Goal: Task Accomplishment & Management: Manage account settings

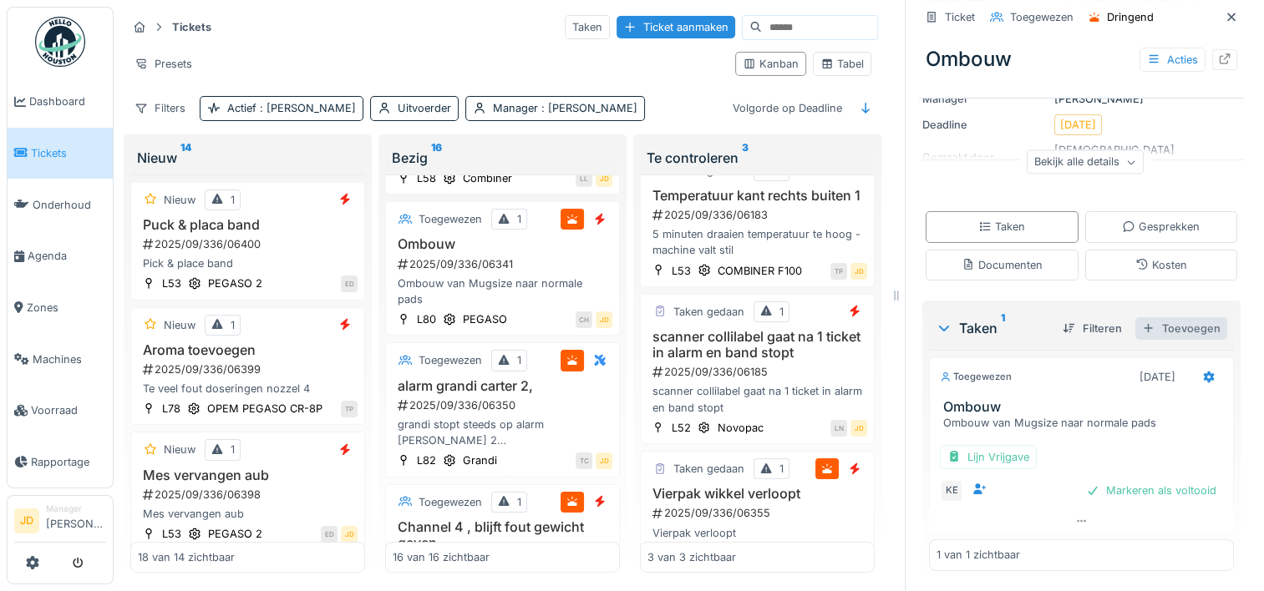
scroll to position [13, 0]
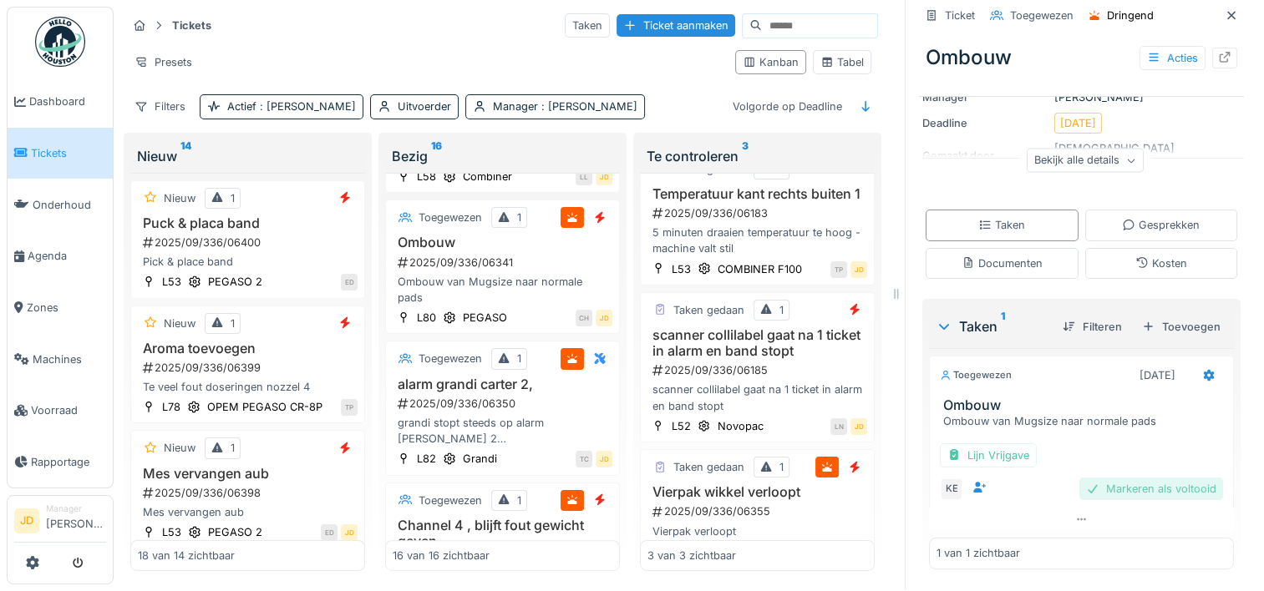
click at [1118, 478] on div "Markeren als voltooid" at bounding box center [1151, 489] width 144 height 23
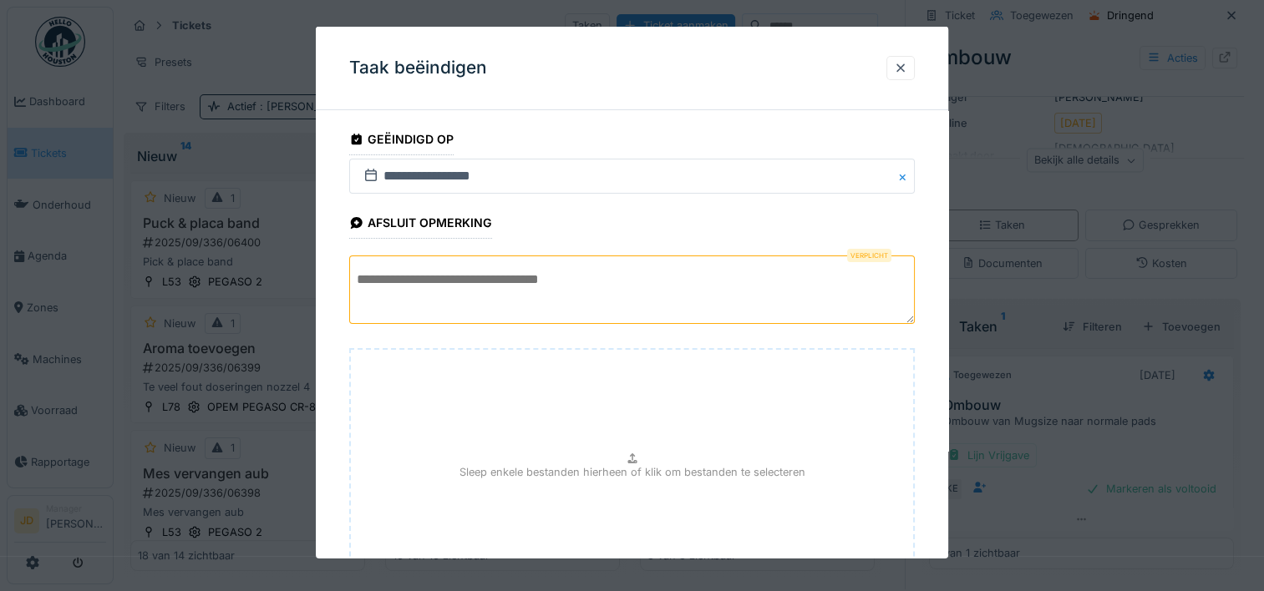
click at [477, 270] on textarea at bounding box center [631, 290] width 565 height 68
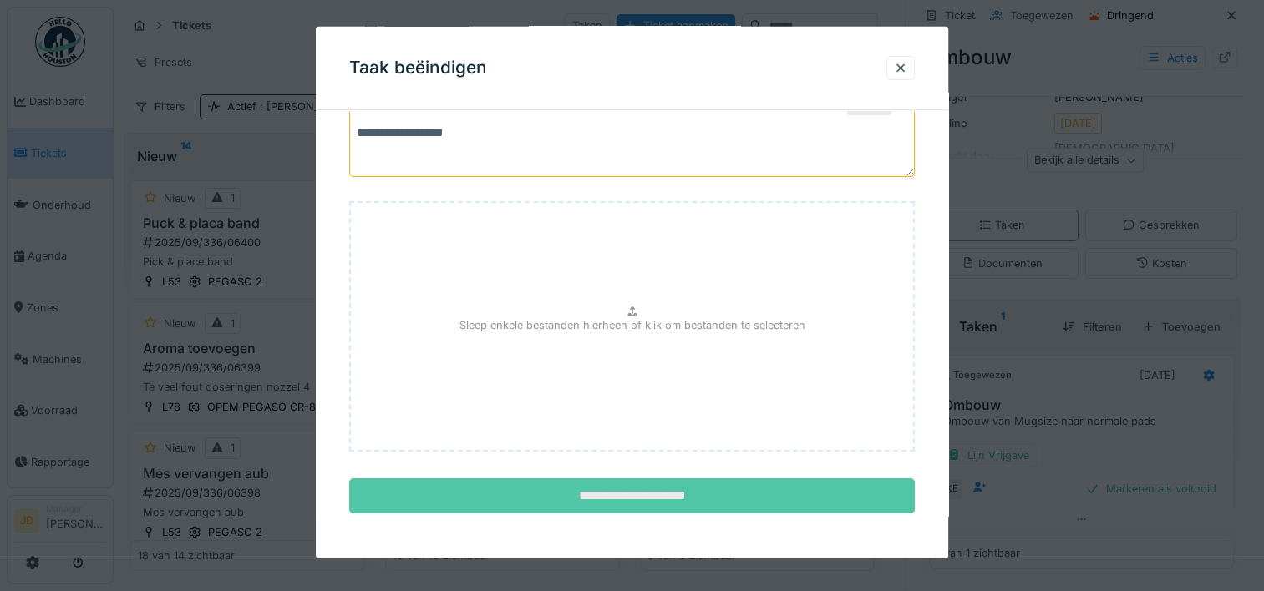
type textarea "**********"
click at [561, 489] on input "**********" at bounding box center [631, 496] width 565 height 35
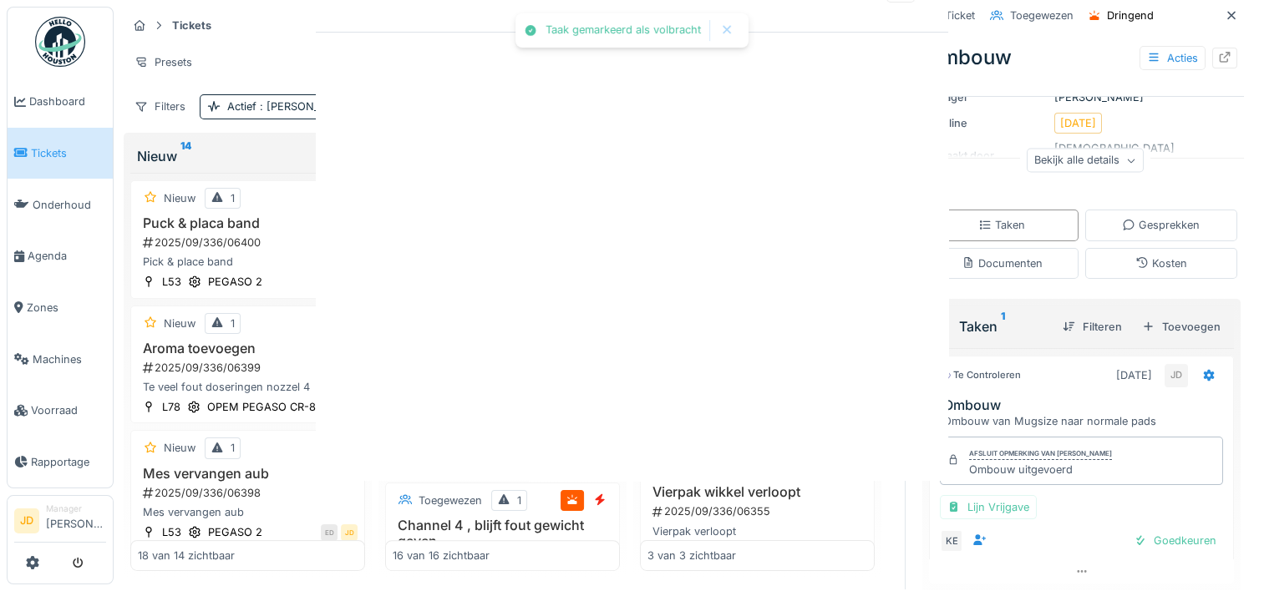
scroll to position [213, 0]
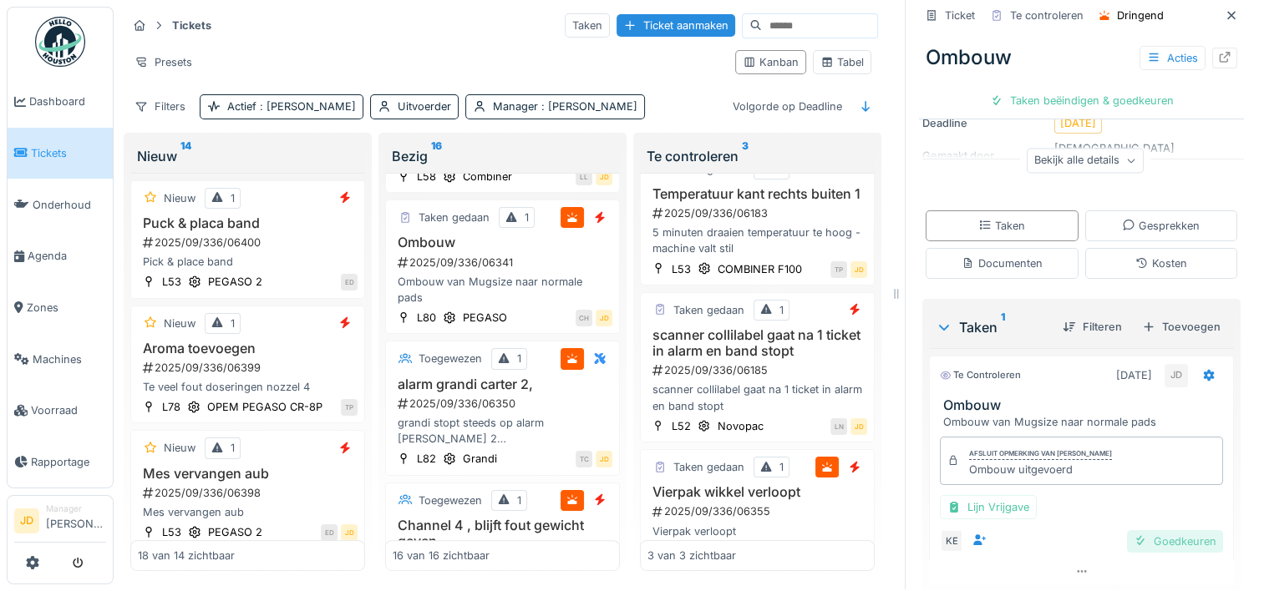
click at [1127, 532] on div "Goedkeuren" at bounding box center [1175, 541] width 96 height 23
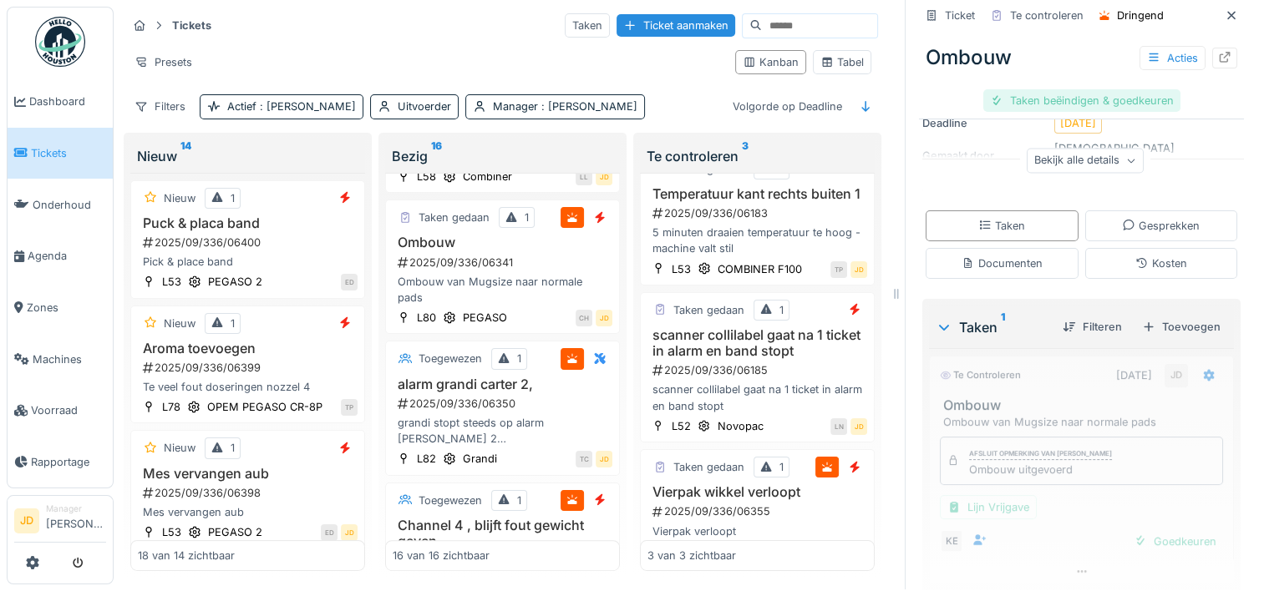
scroll to position [185, 0]
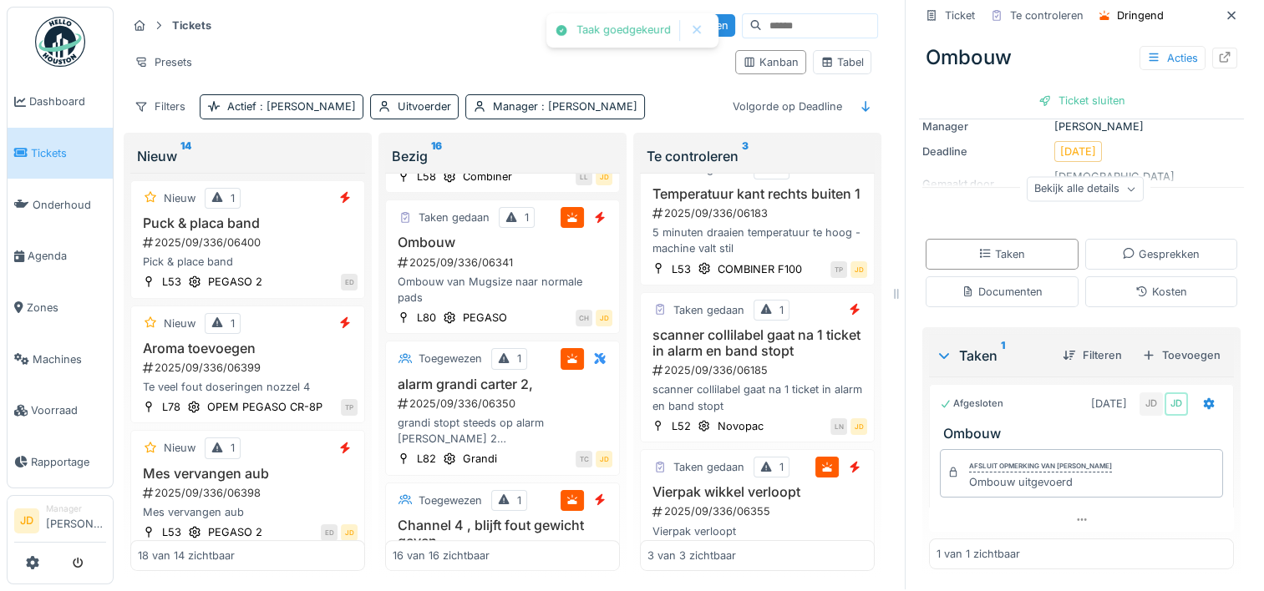
click at [1047, 89] on div "Ticket sluiten" at bounding box center [1082, 100] width 100 height 23
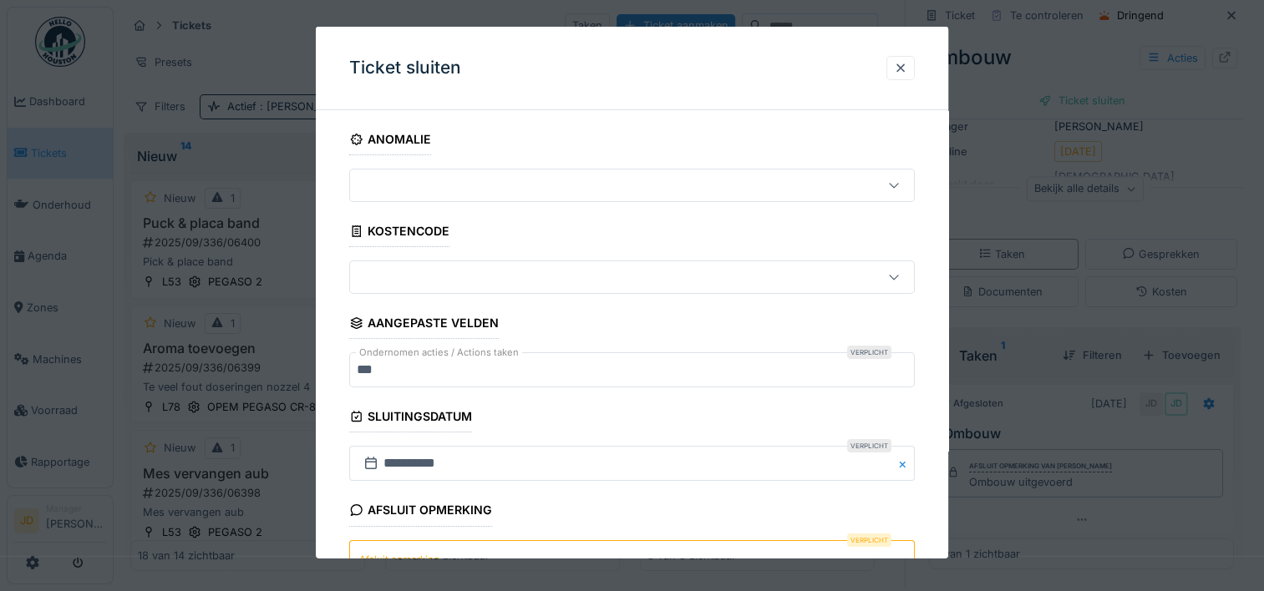
click at [438, 545] on textarea "Afsluit opmerking" at bounding box center [631, 574] width 565 height 68
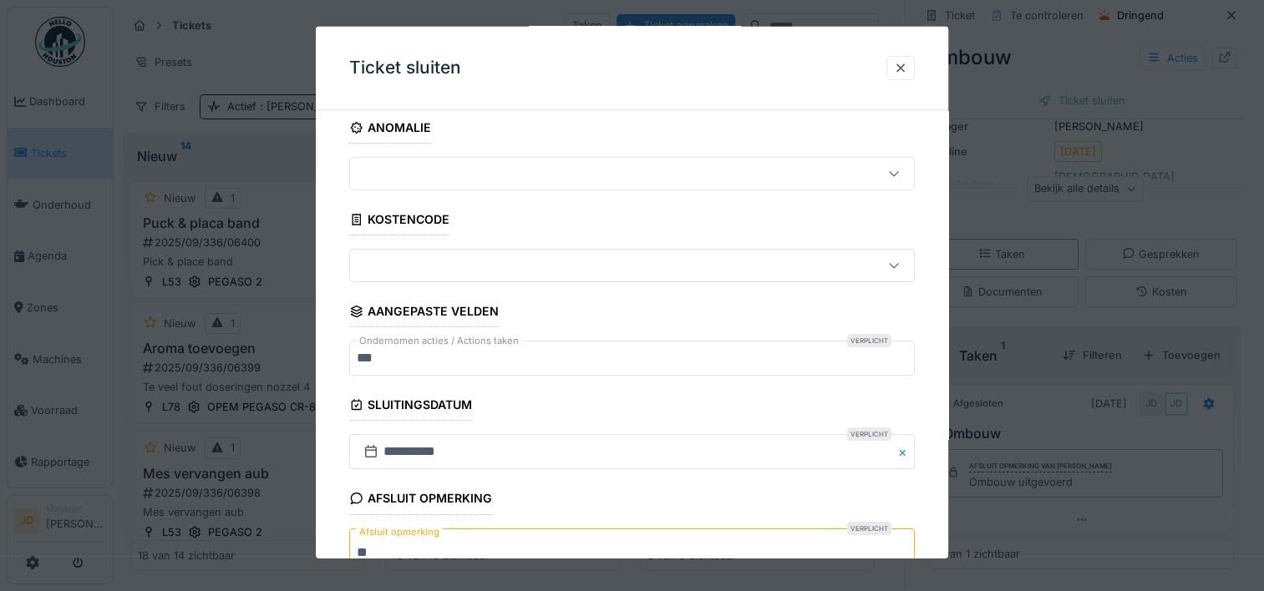
scroll to position [146, 0]
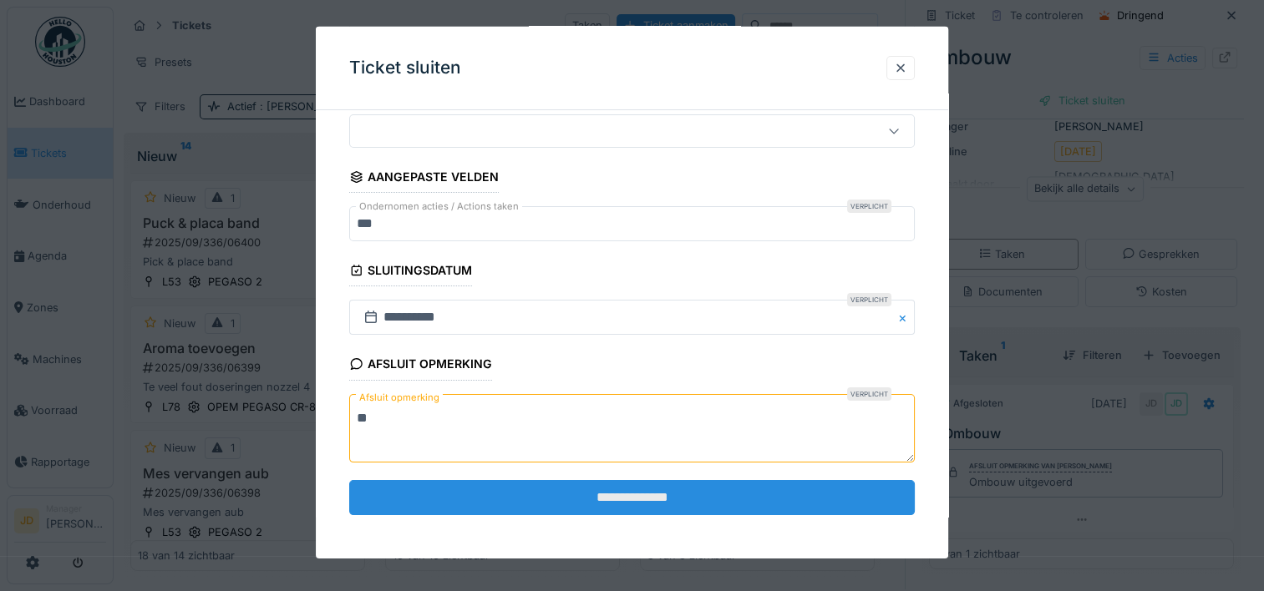
type textarea "**"
click at [599, 498] on input "**********" at bounding box center [631, 497] width 565 height 35
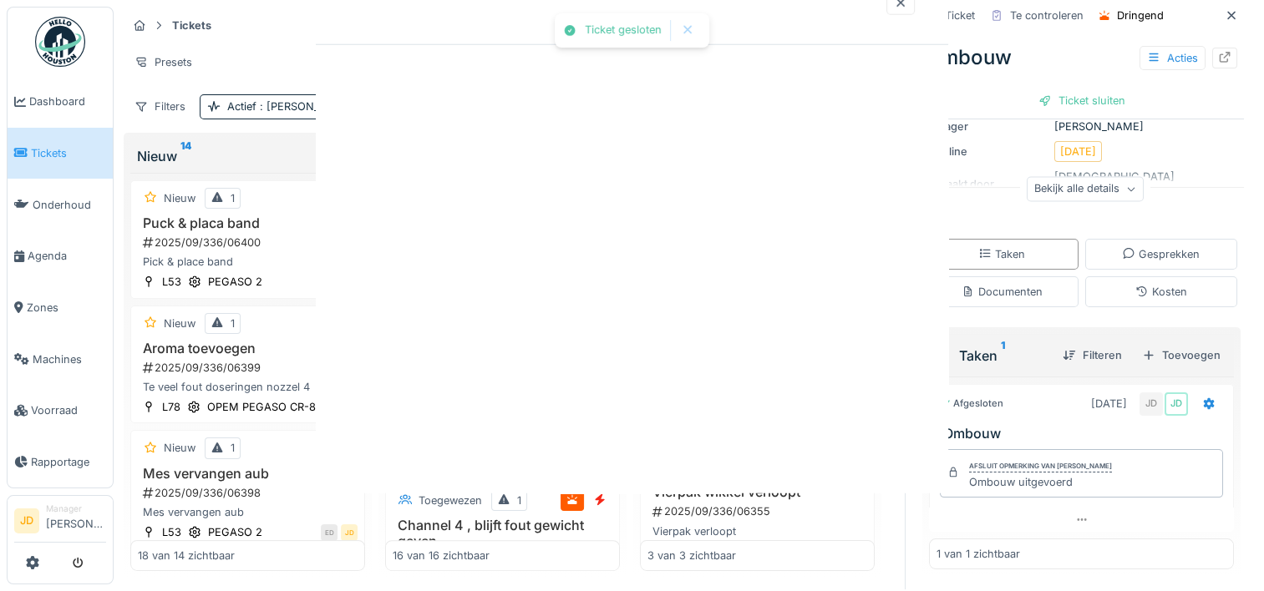
scroll to position [0, 0]
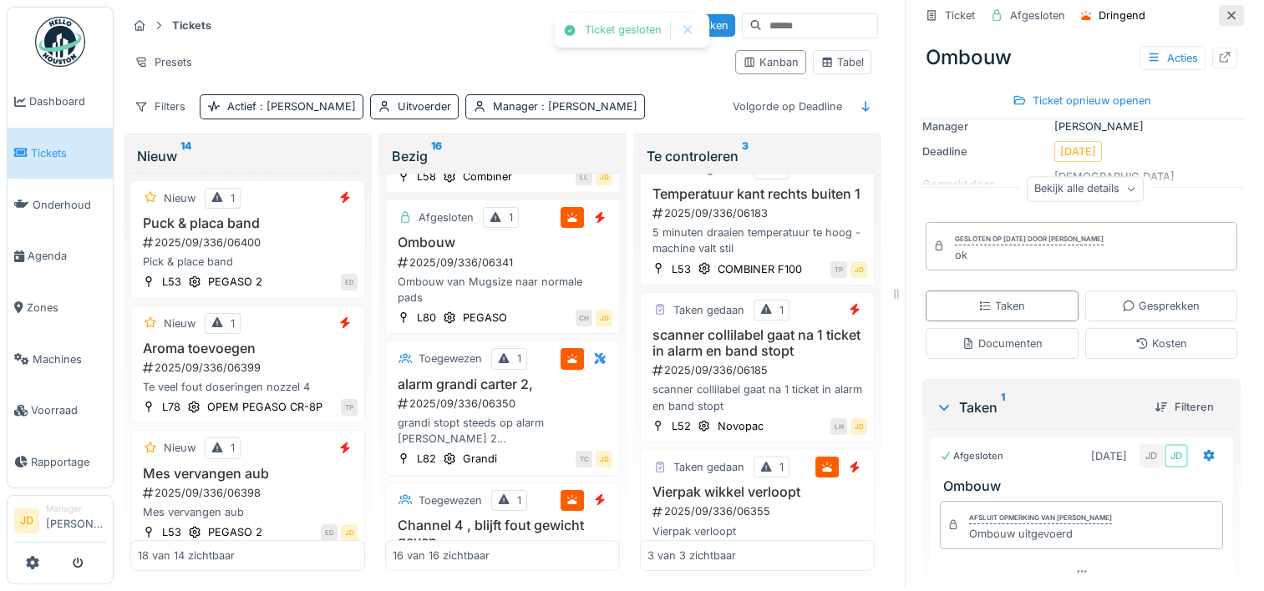
click at [1227, 11] on icon at bounding box center [1231, 15] width 8 height 8
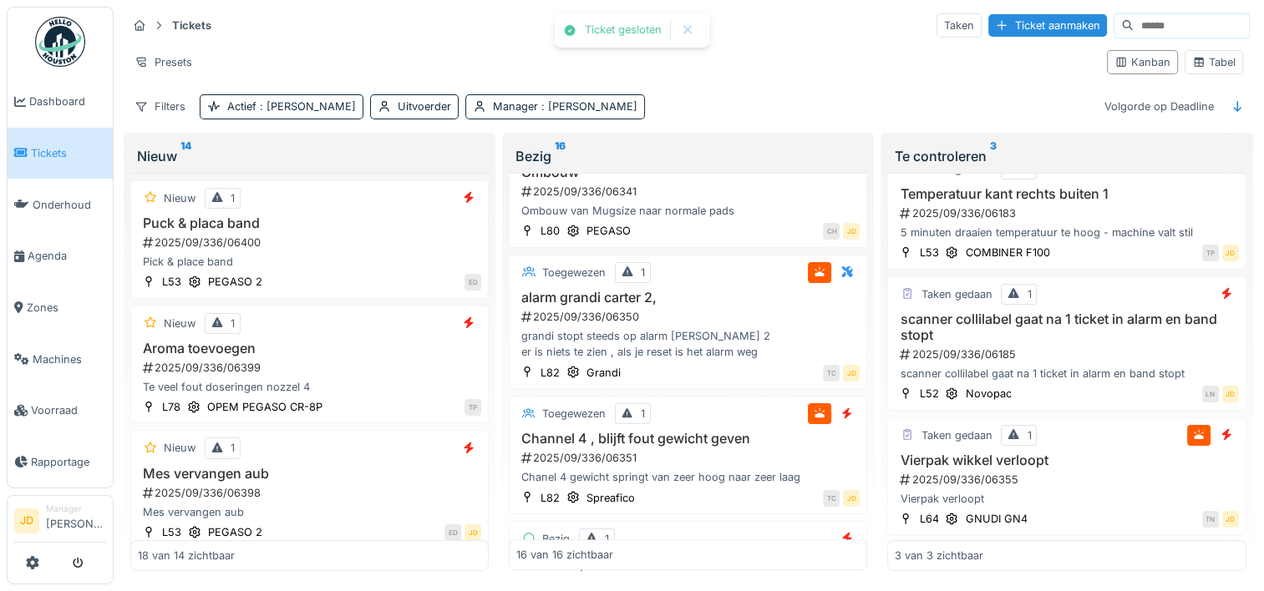
scroll to position [835, 0]
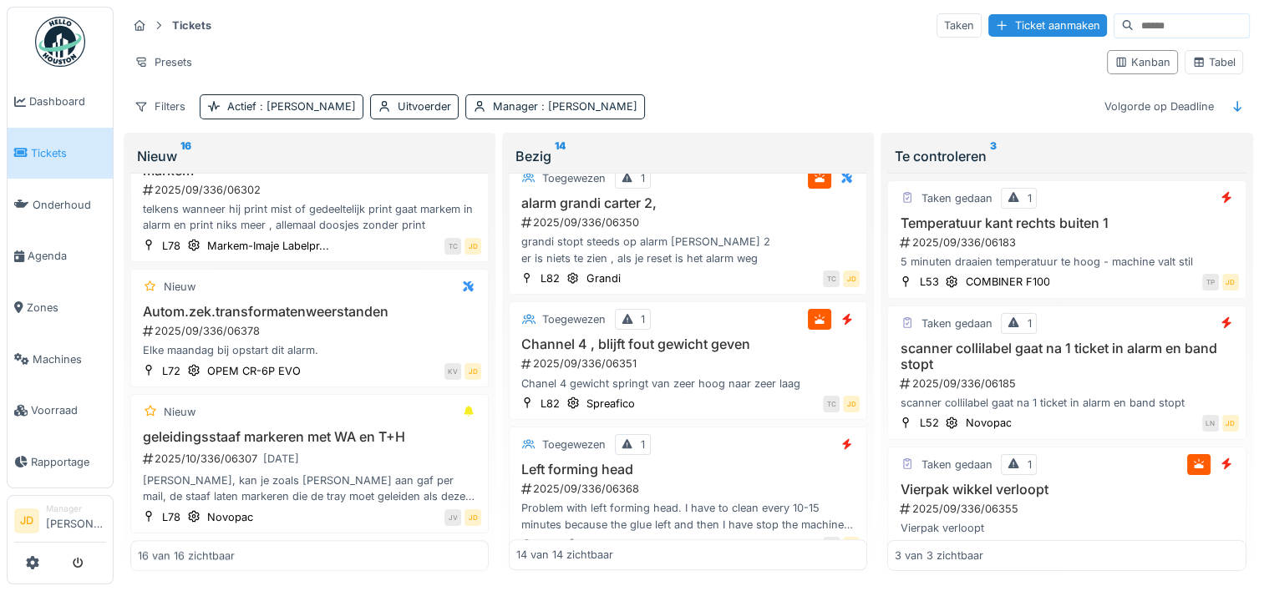
scroll to position [1169, 0]
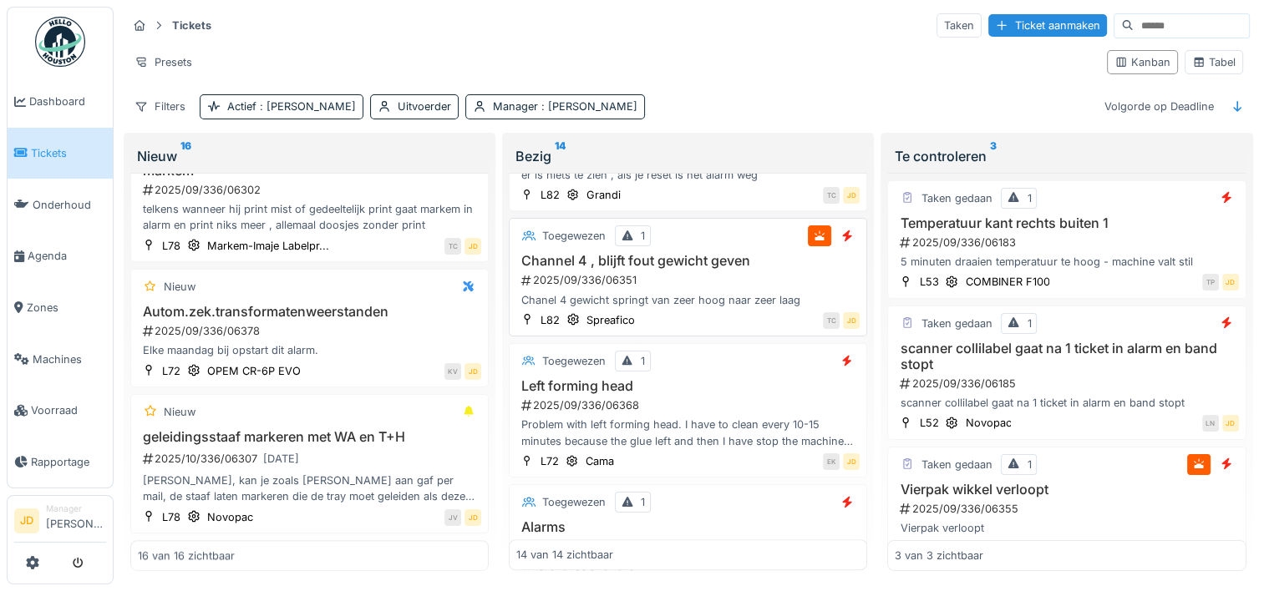
click at [705, 272] on div "2025/09/336/06351" at bounding box center [690, 280] width 340 height 16
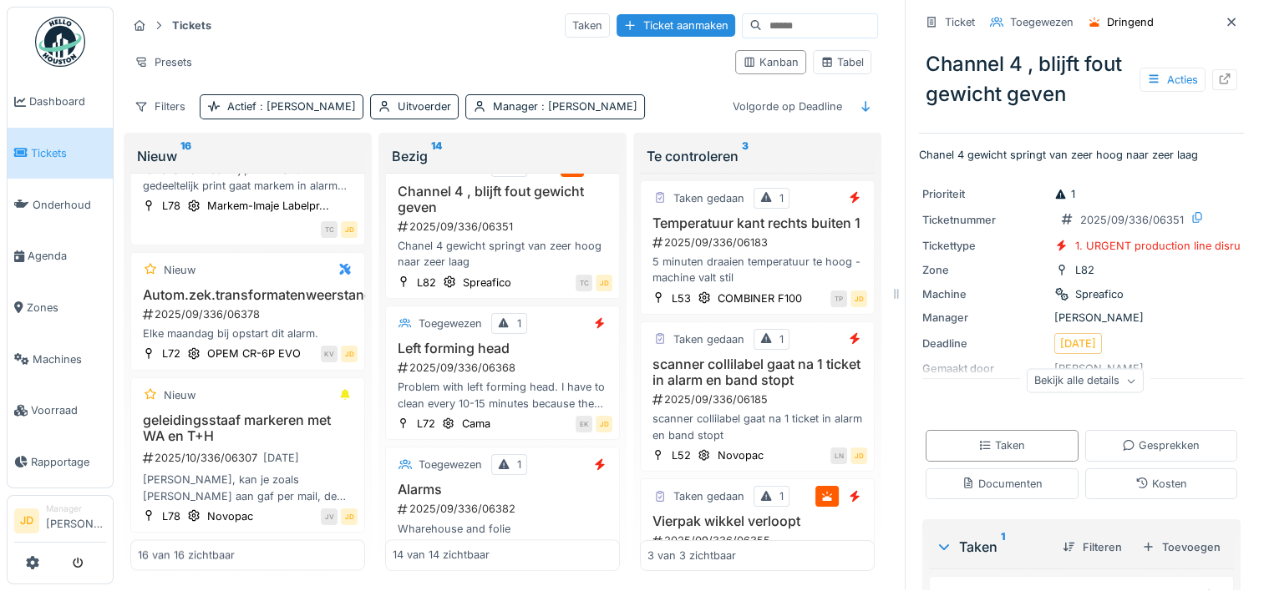
drag, startPoint x: 1166, startPoint y: 75, endPoint x: 1160, endPoint y: 84, distance: 10.9
click at [1164, 75] on div "Acties" at bounding box center [1172, 80] width 66 height 24
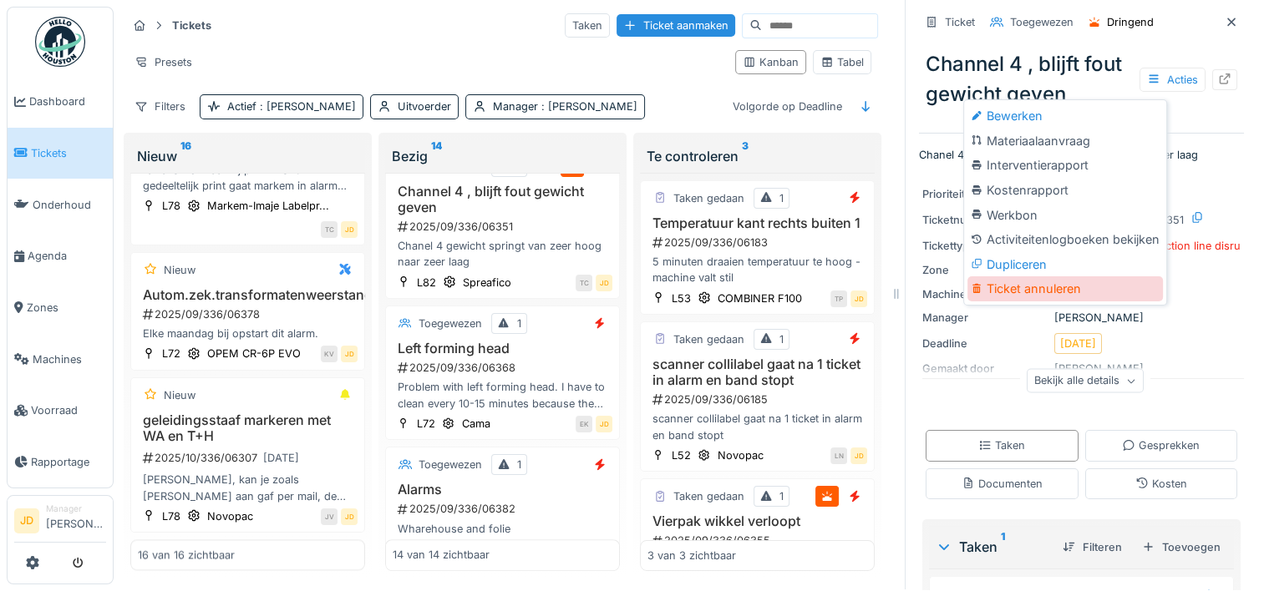
click at [1071, 283] on div "Ticket annuleren" at bounding box center [1064, 288] width 195 height 25
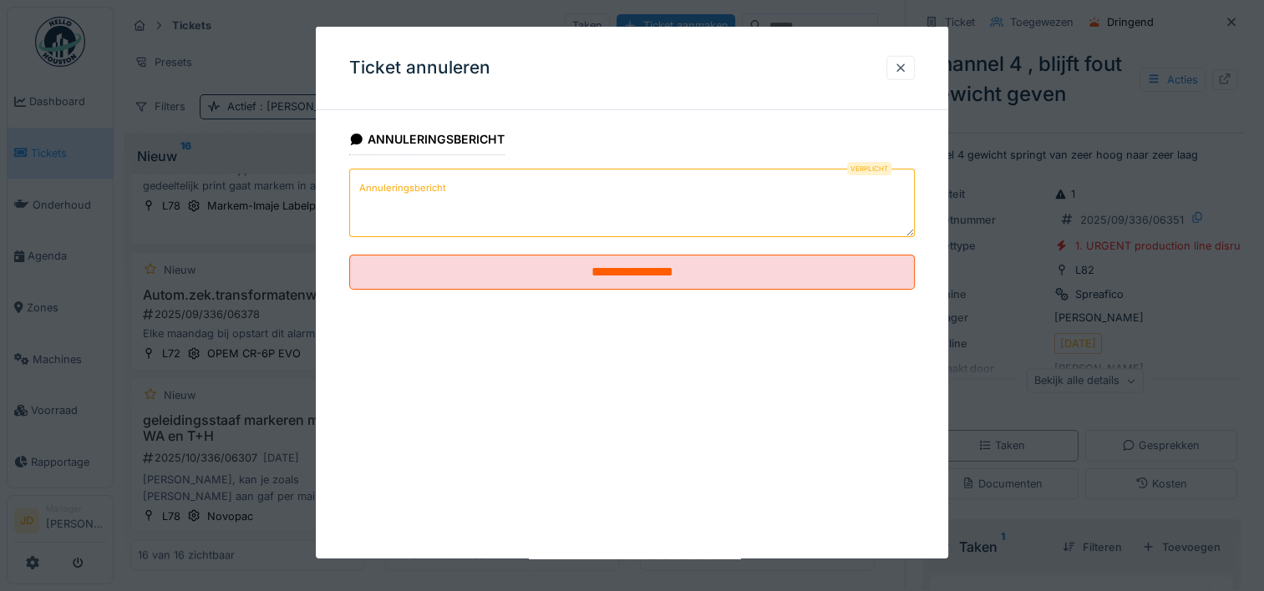
click at [618, 215] on textarea "Annuleringsbericht" at bounding box center [631, 203] width 565 height 68
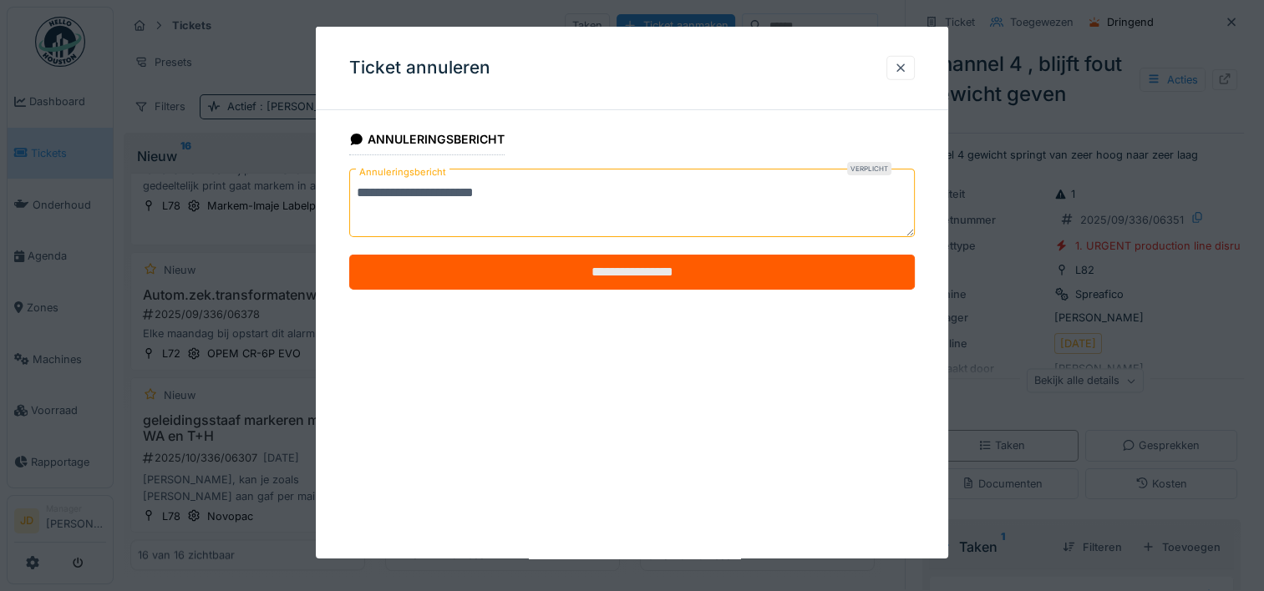
type textarea "**********"
click at [628, 261] on input "**********" at bounding box center [631, 272] width 565 height 35
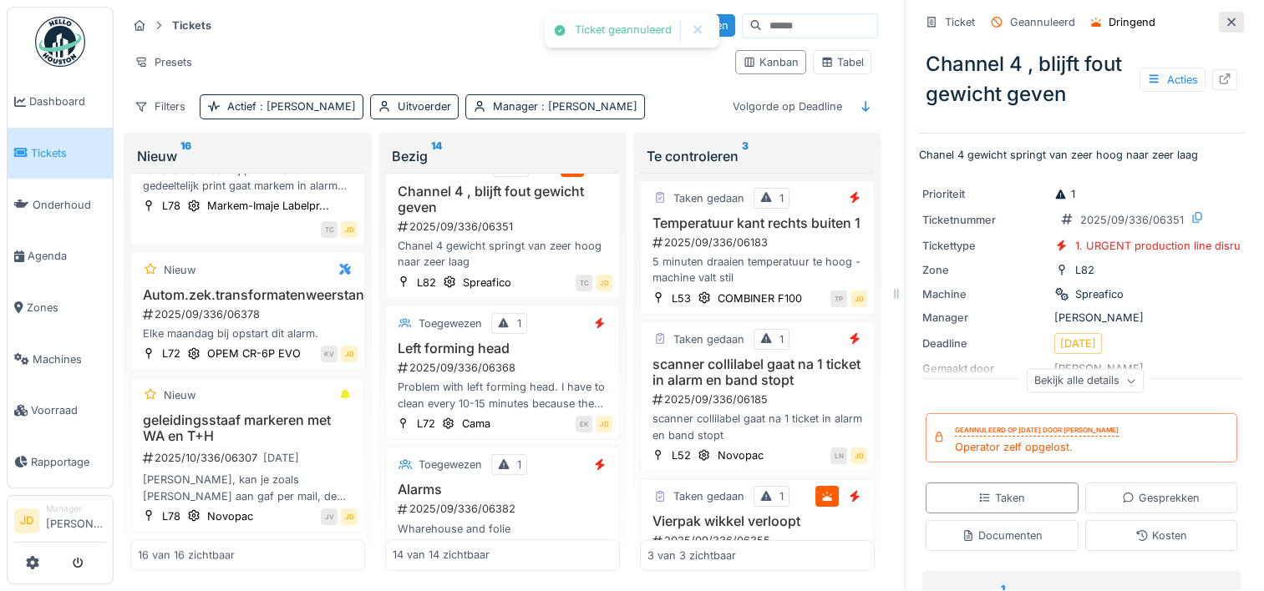
click at [1225, 17] on icon at bounding box center [1231, 22] width 13 height 11
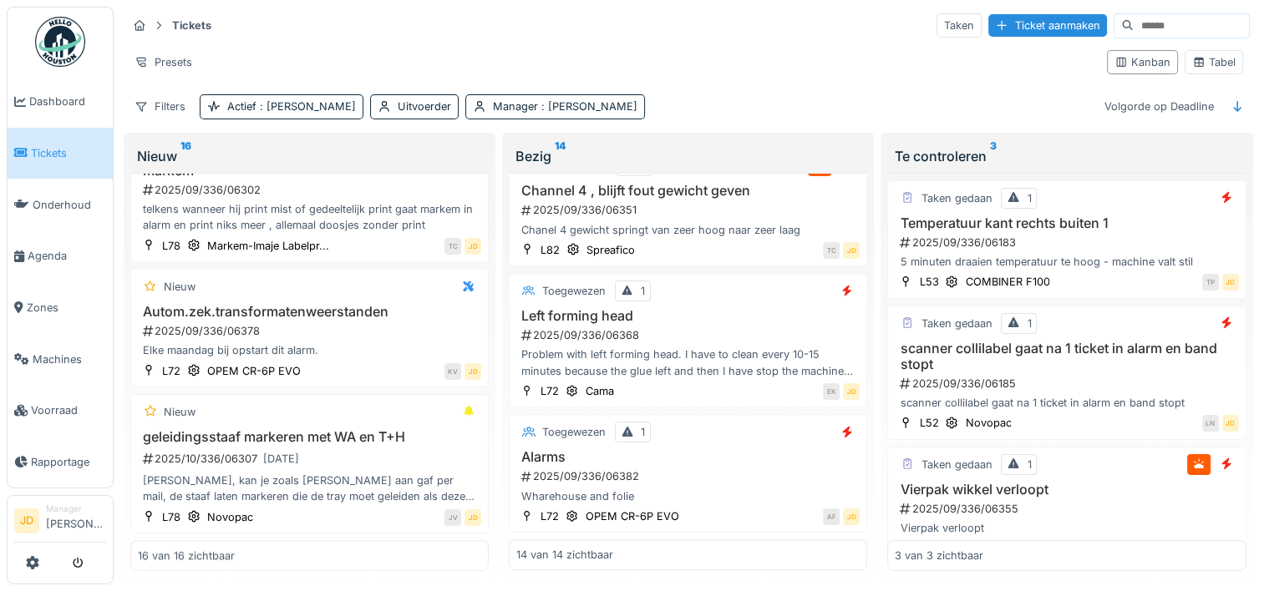
scroll to position [1255, 0]
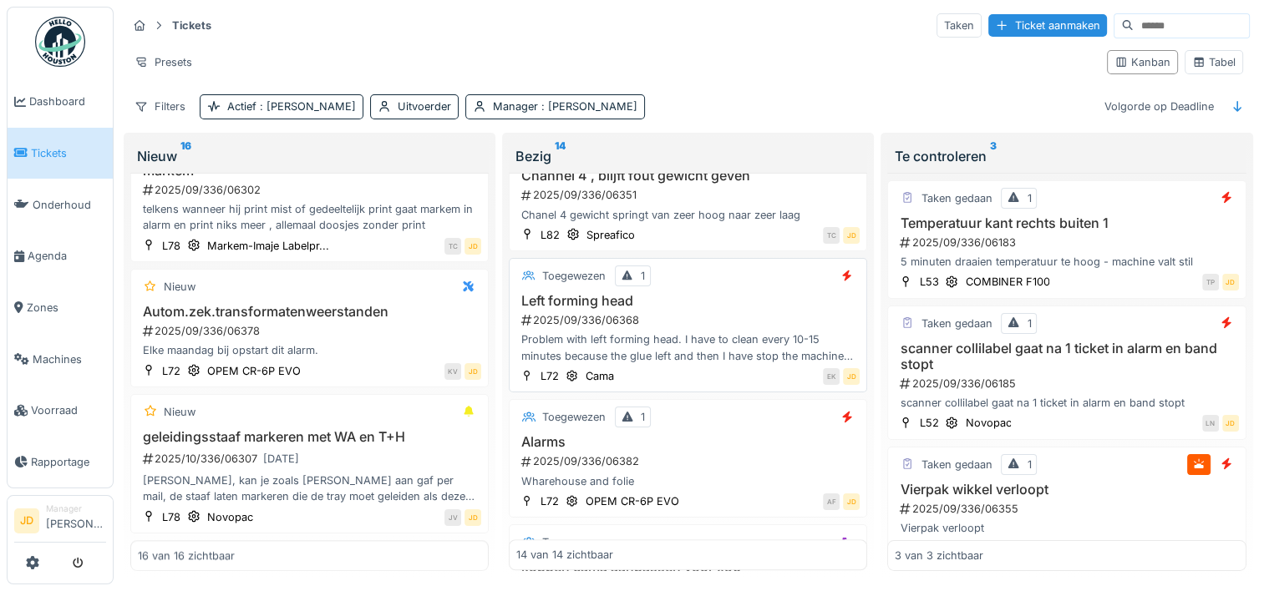
click at [715, 312] on div "2025/09/336/06368" at bounding box center [690, 320] width 340 height 16
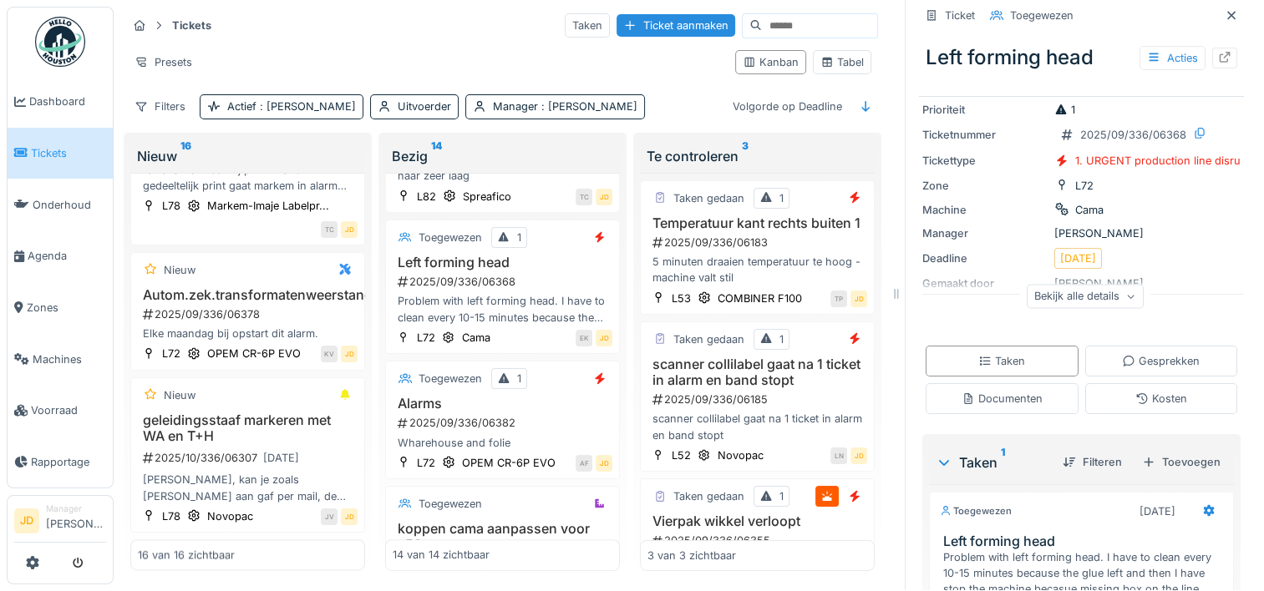
scroll to position [102, 0]
click at [1077, 305] on div "Bekijk alle details" at bounding box center [1085, 297] width 117 height 24
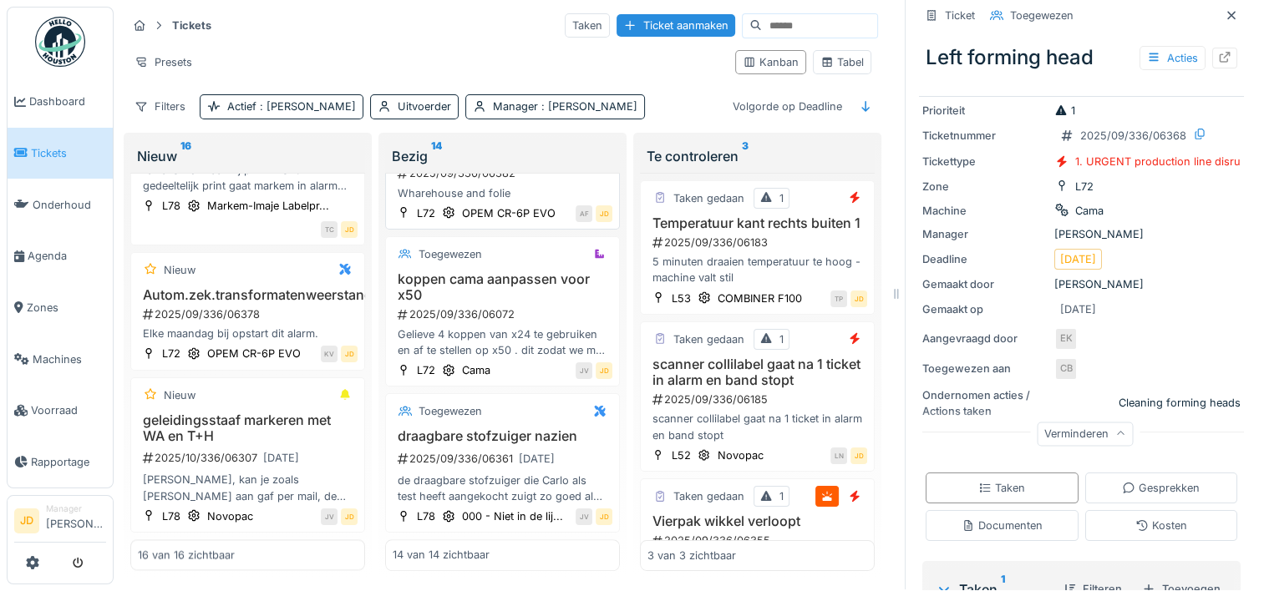
scroll to position [1754, 0]
click at [460, 473] on div "de draagbare stofzuiger die Carlo als test heeft aangekocht zuigt zo goed als n…" at bounding box center [503, 489] width 220 height 32
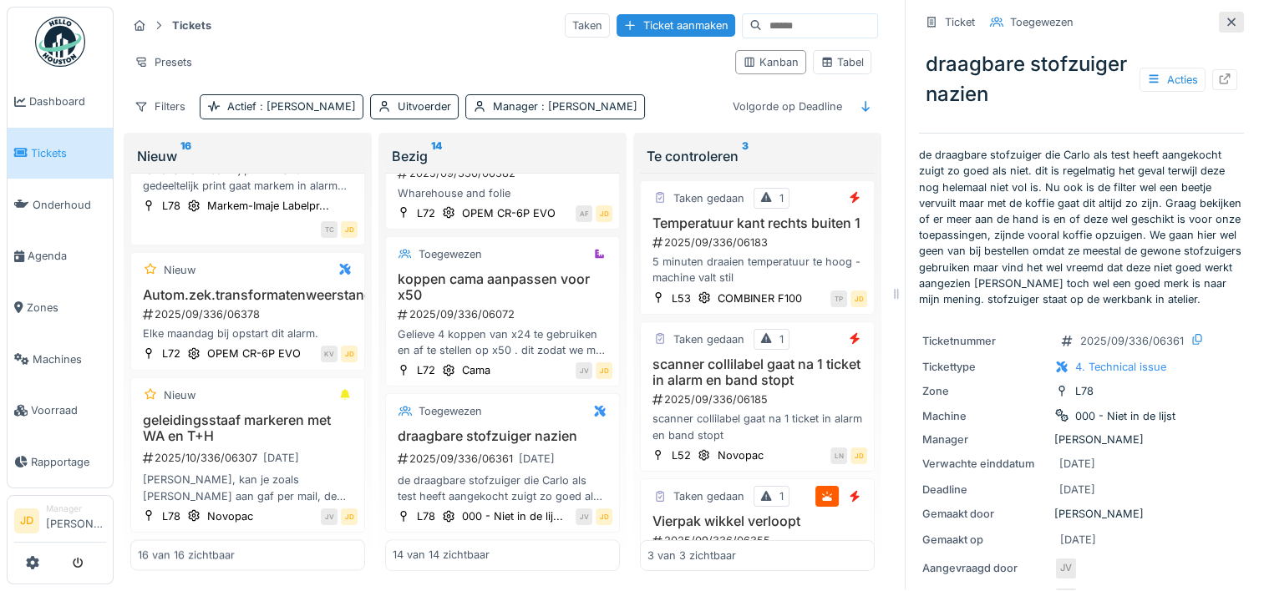
click at [1225, 17] on icon at bounding box center [1231, 22] width 13 height 11
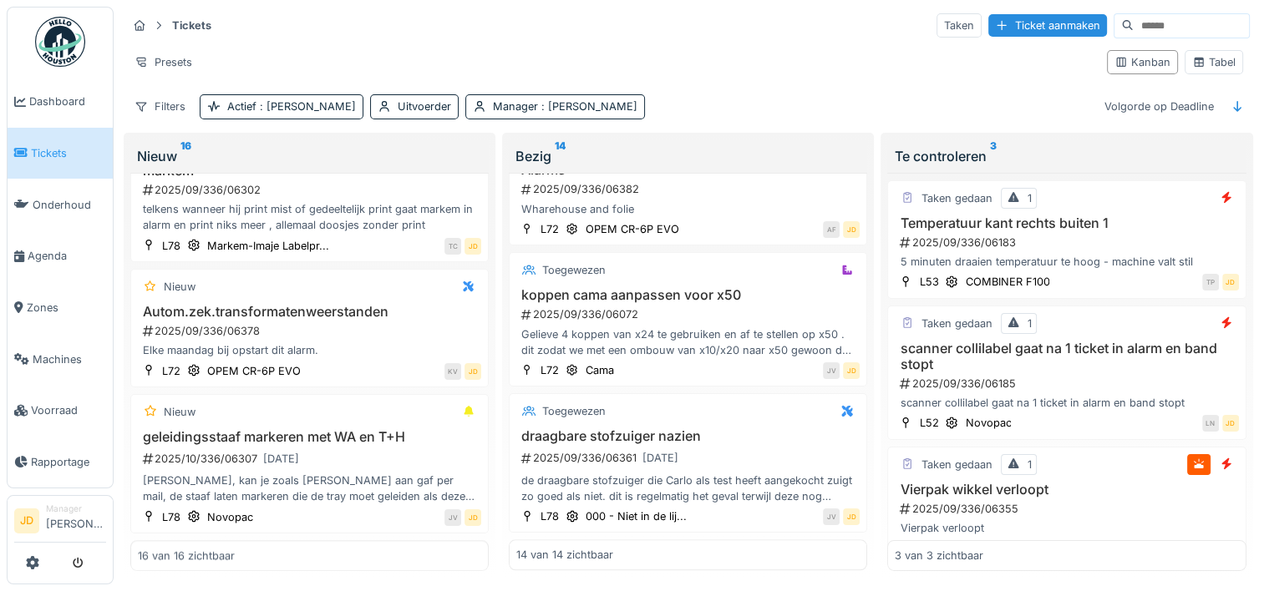
scroll to position [1520, 0]
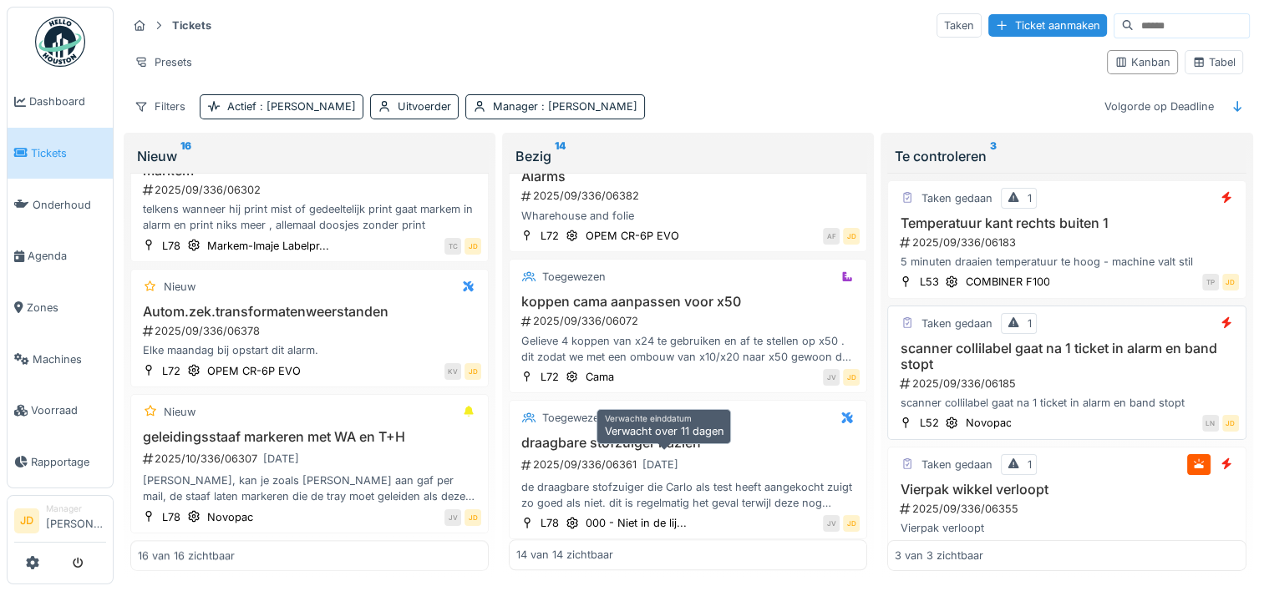
click at [678, 457] on div "26-9-2025" at bounding box center [660, 465] width 36 height 16
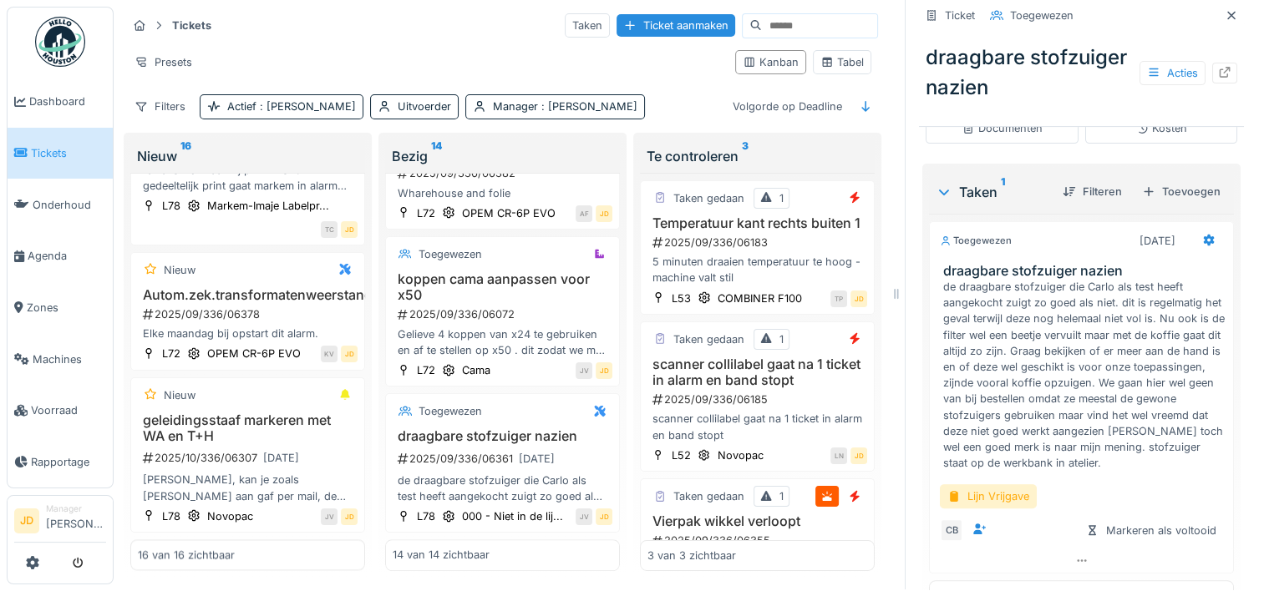
scroll to position [548, 0]
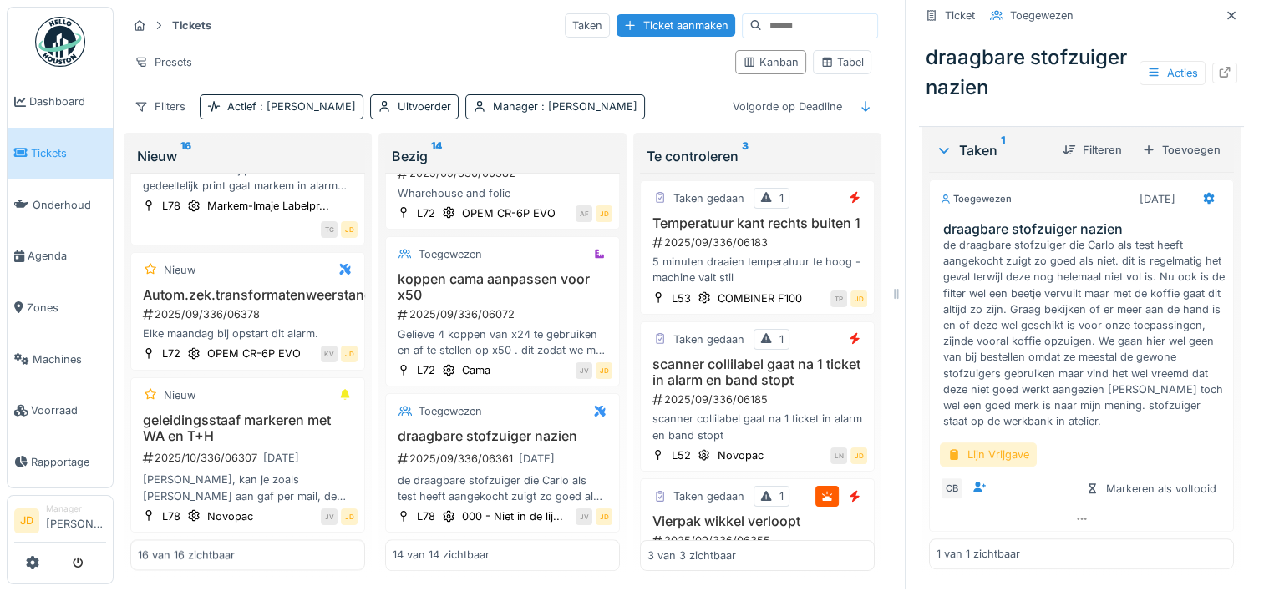
click at [981, 446] on div "Lijn Vrijgave" at bounding box center [988, 455] width 97 height 24
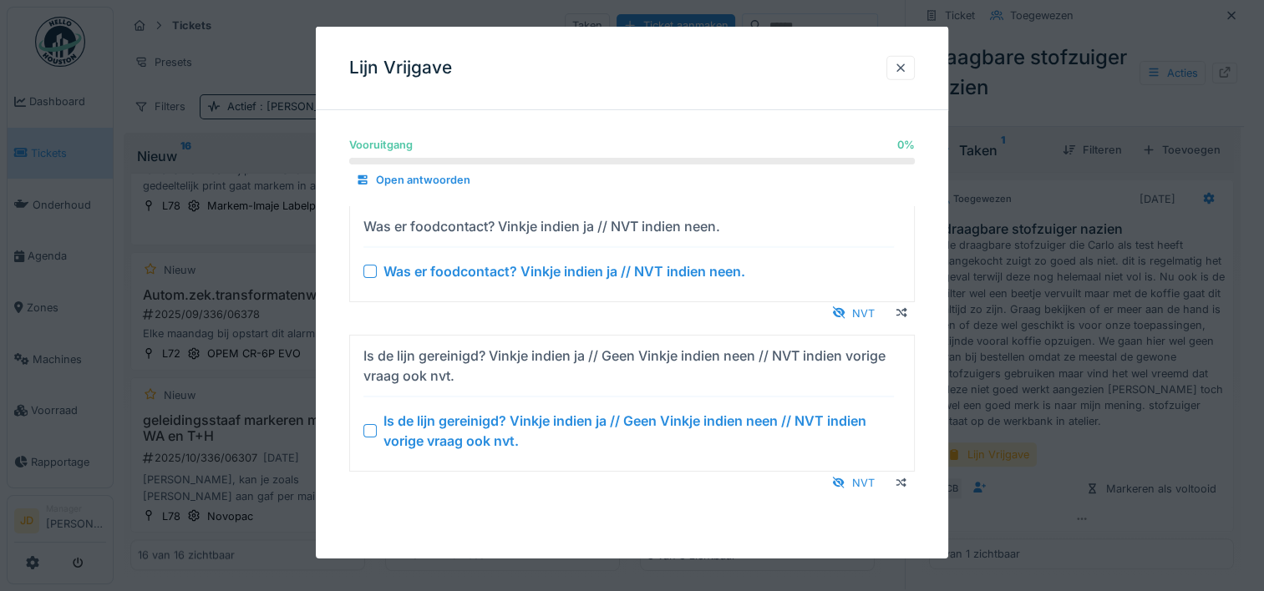
click at [365, 425] on div at bounding box center [369, 430] width 13 height 13
click at [366, 271] on div at bounding box center [369, 270] width 13 height 13
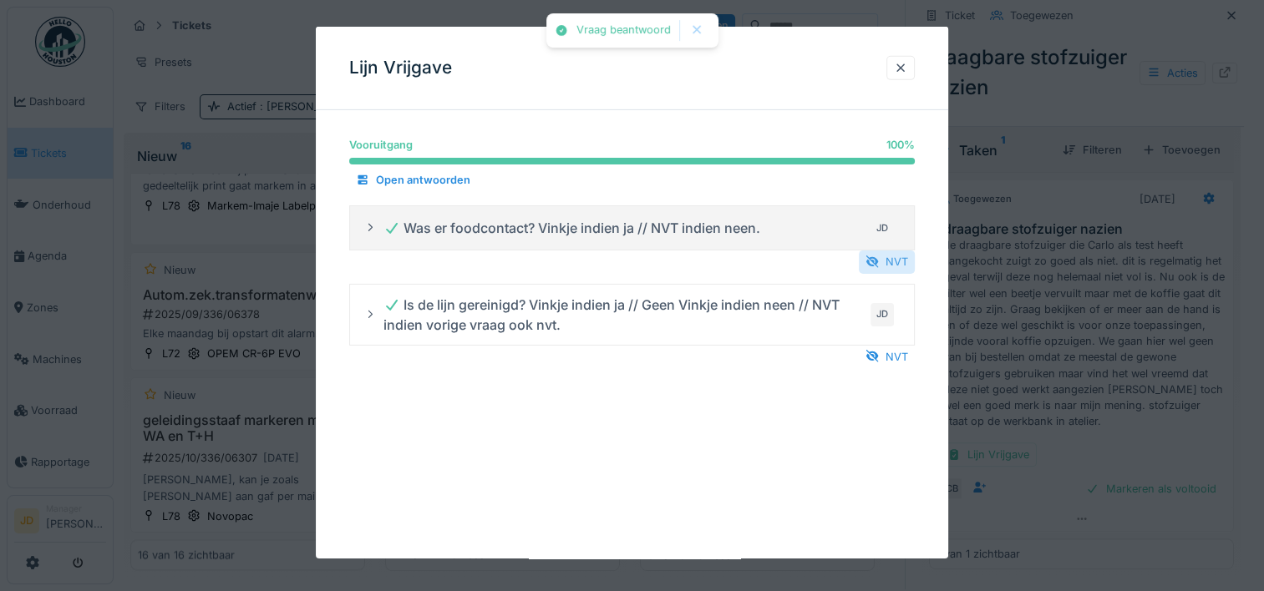
click at [887, 258] on div "NVT" at bounding box center [887, 262] width 56 height 23
click at [877, 367] on div "NVT" at bounding box center [887, 358] width 56 height 23
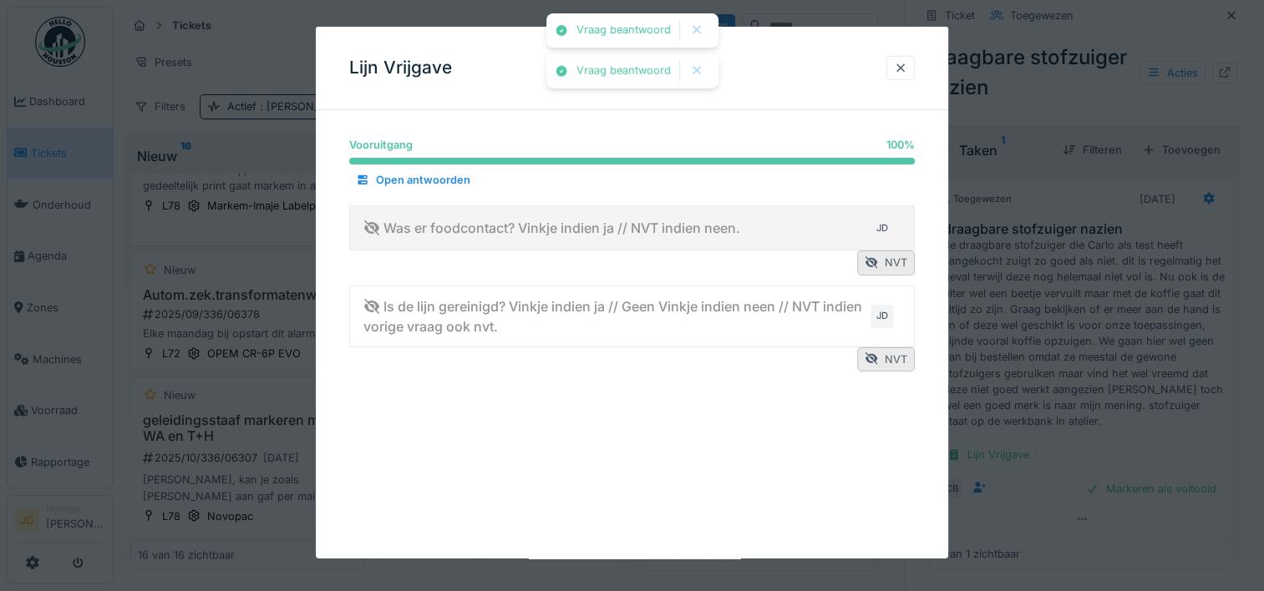
click at [1056, 340] on div at bounding box center [632, 295] width 1264 height 591
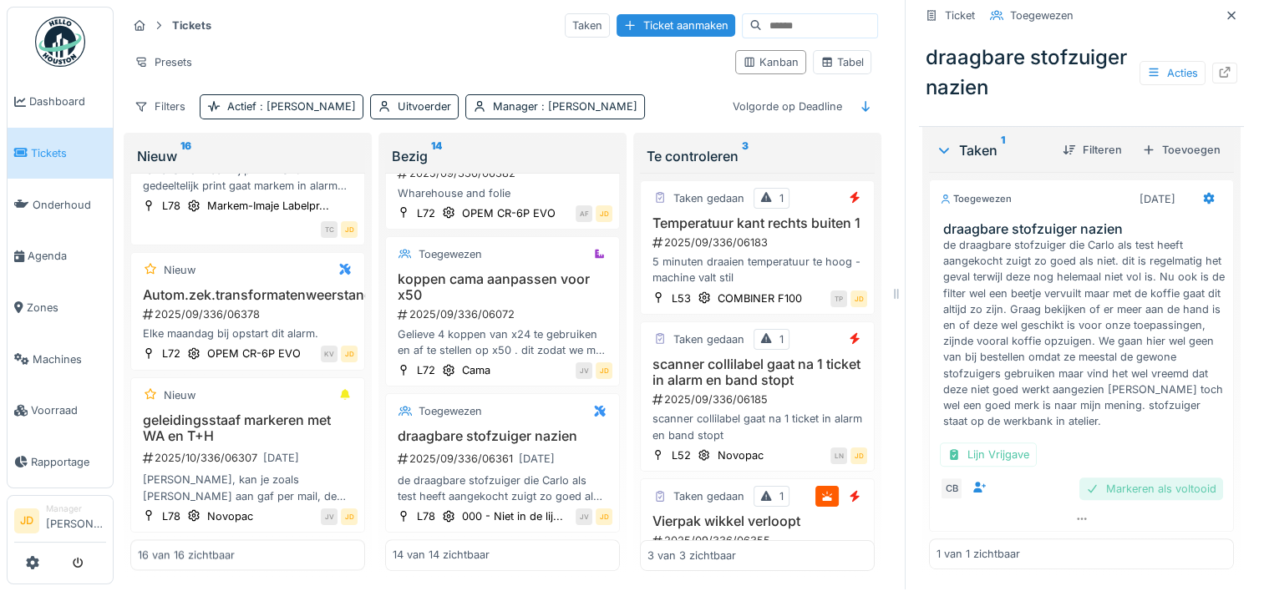
click at [1097, 478] on div "Markeren als voltooid" at bounding box center [1151, 489] width 144 height 23
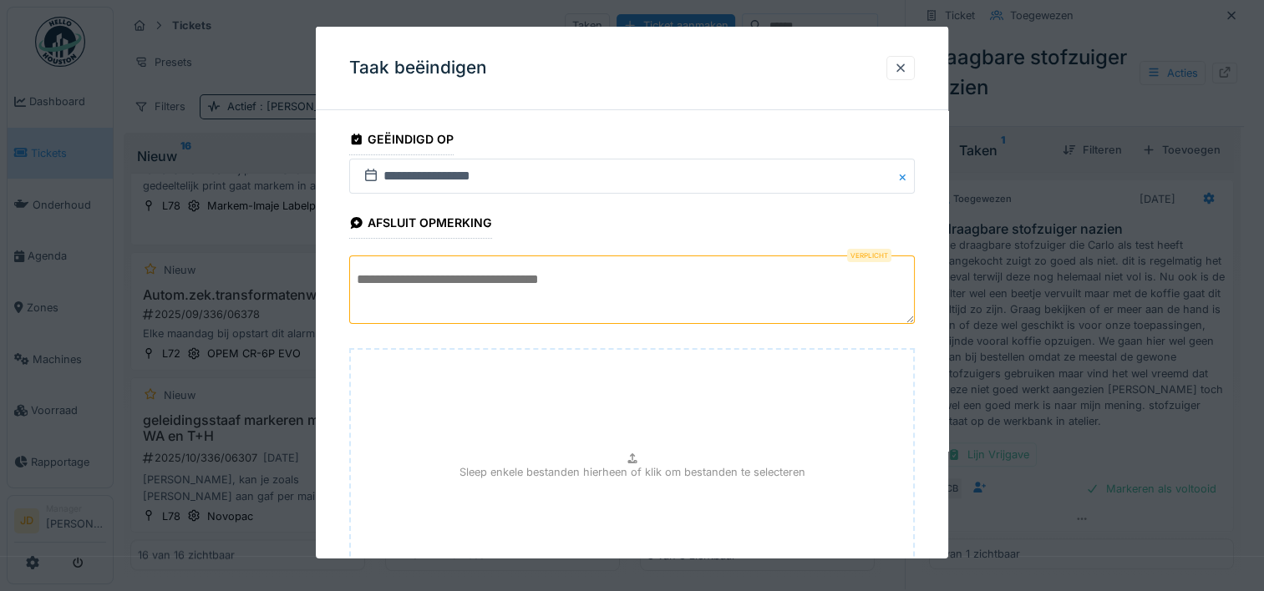
click at [736, 302] on textarea at bounding box center [631, 290] width 565 height 68
type textarea "*"
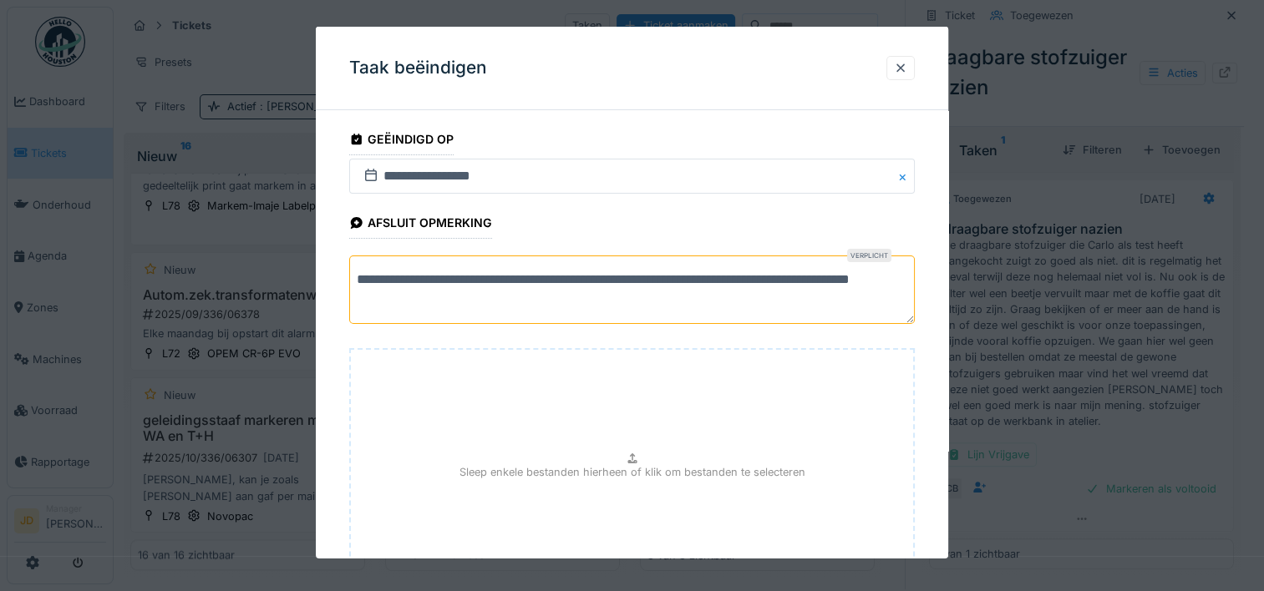
scroll to position [147, 0]
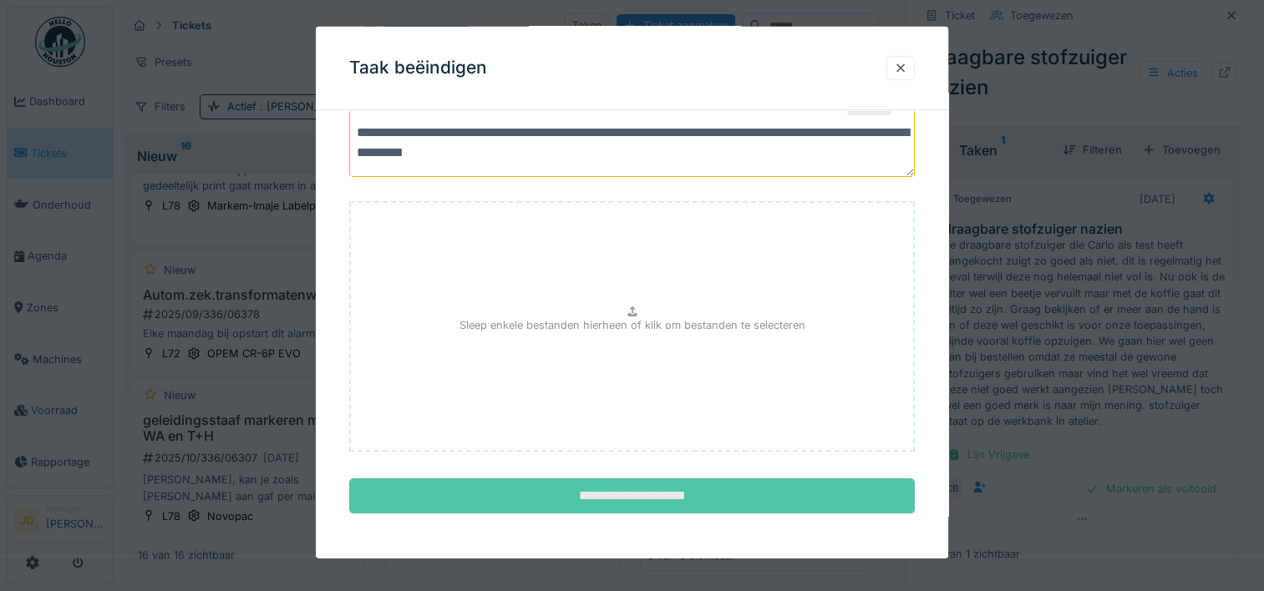
type textarea "**********"
click at [651, 501] on input "**********" at bounding box center [631, 496] width 565 height 35
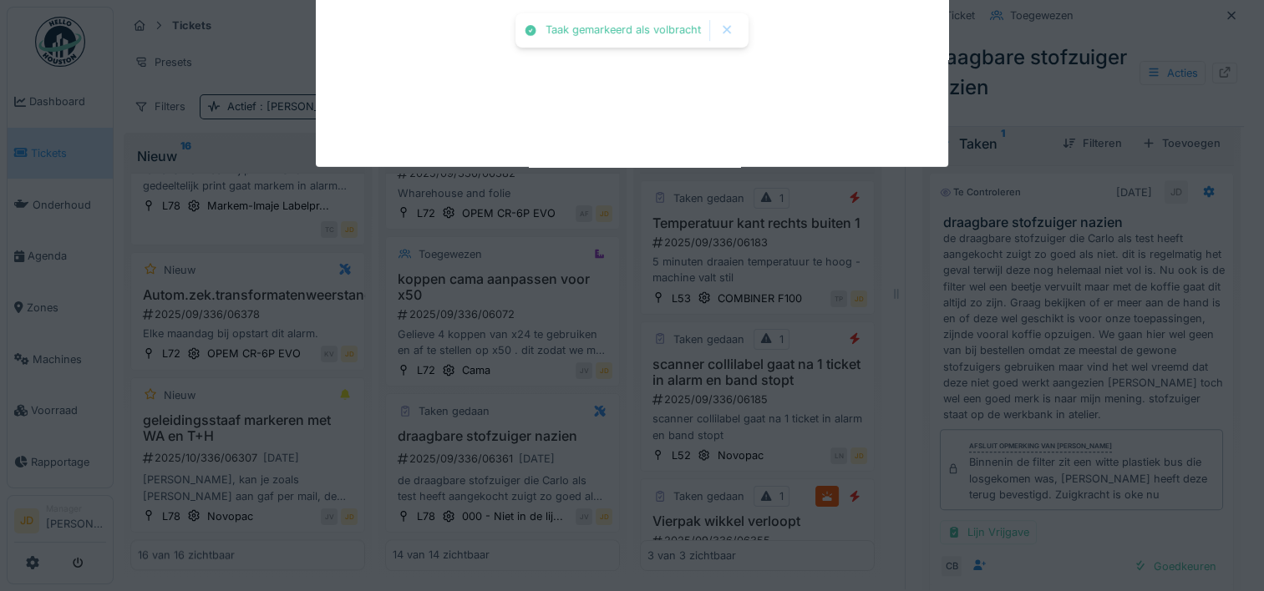
scroll to position [571, 0]
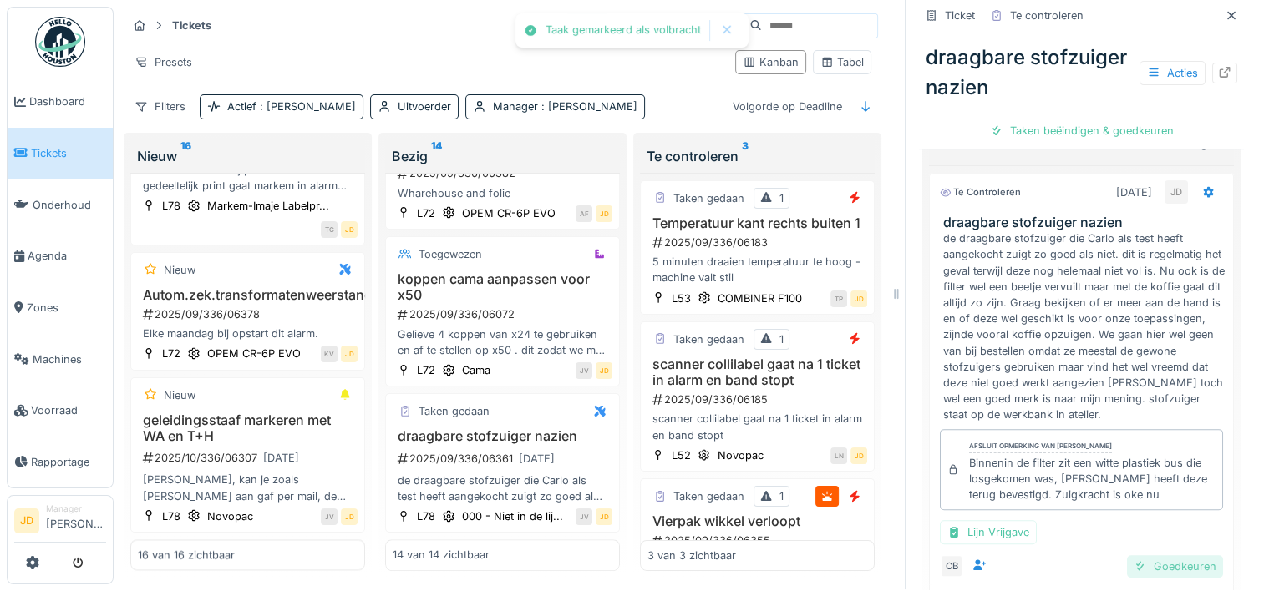
click at [1142, 560] on div "Goedkeuren" at bounding box center [1175, 566] width 96 height 23
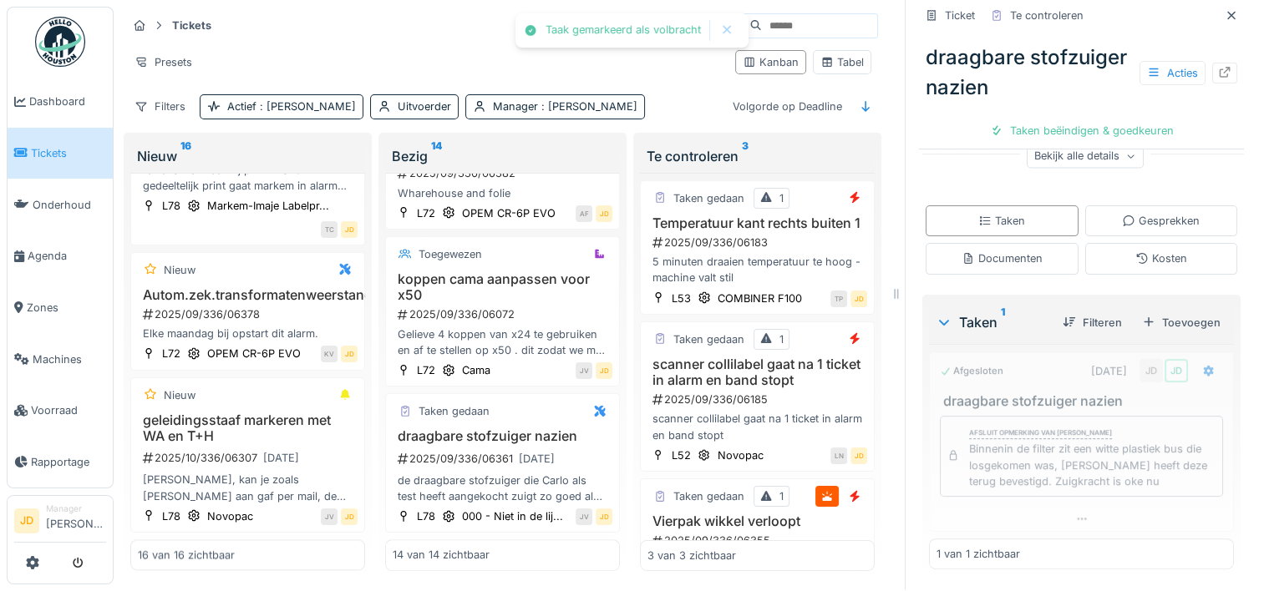
scroll to position [398, 0]
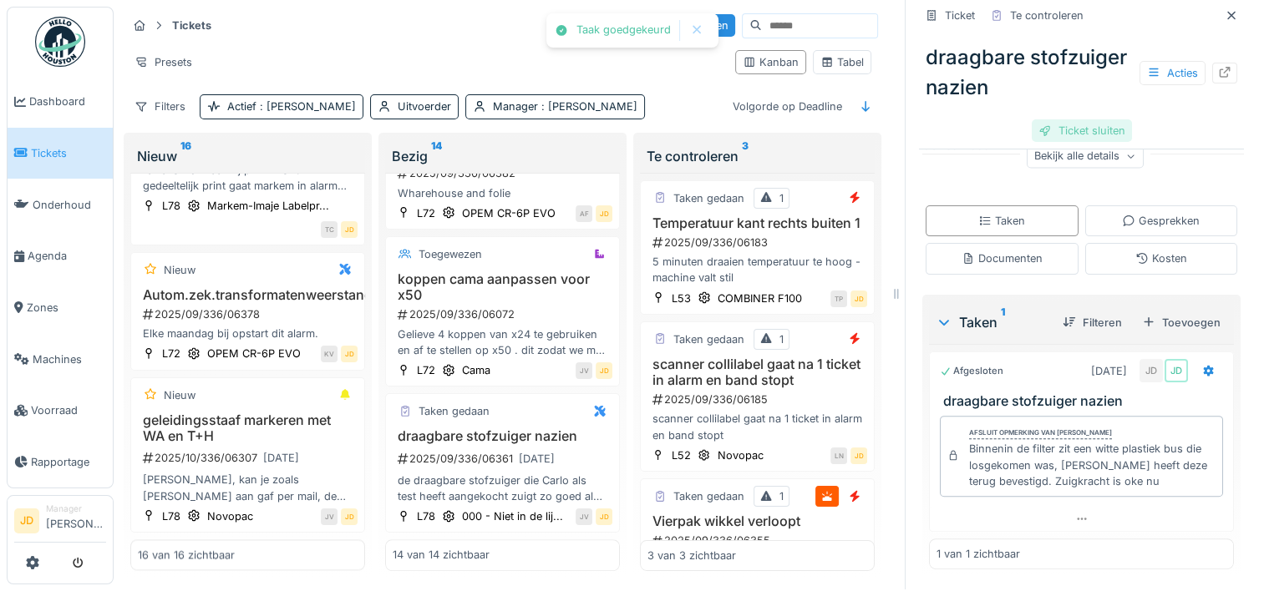
click at [1047, 120] on div "Ticket sluiten" at bounding box center [1082, 130] width 100 height 23
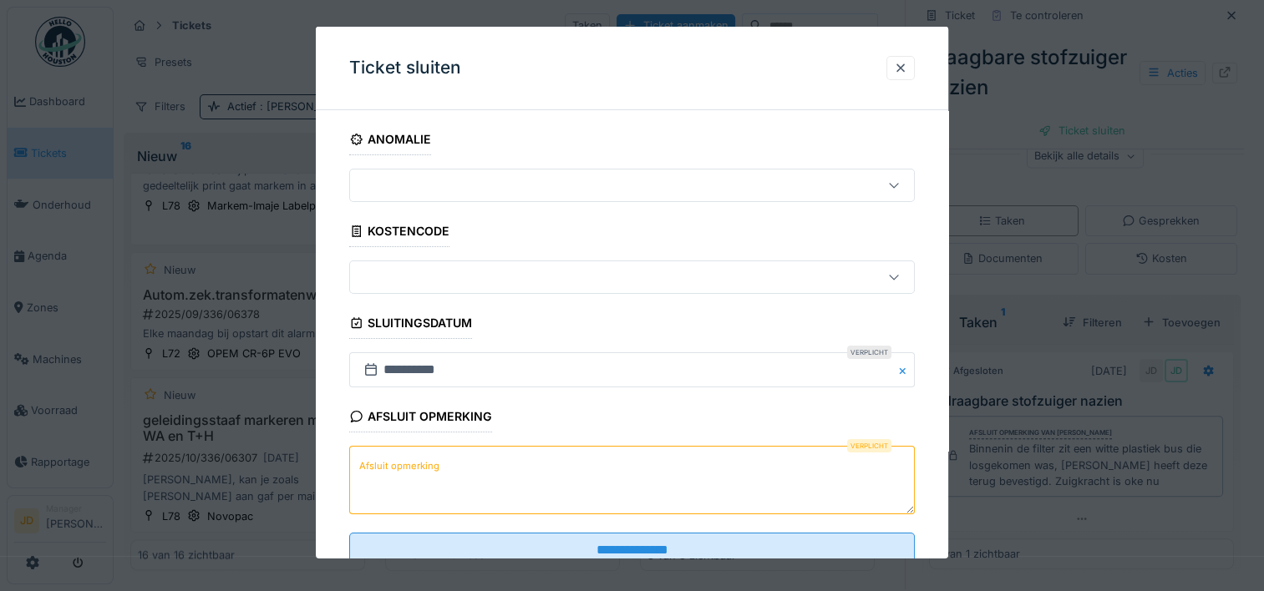
click at [515, 486] on textarea "Afsluit opmerking" at bounding box center [631, 480] width 565 height 68
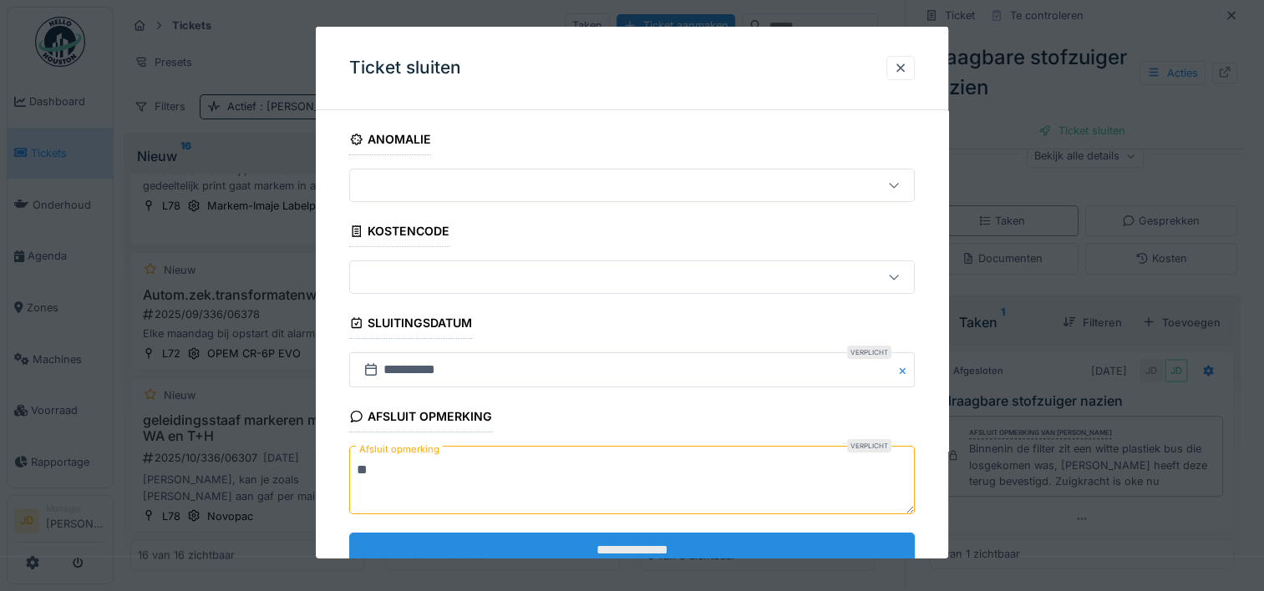
type textarea "**"
click at [588, 540] on input "**********" at bounding box center [631, 549] width 565 height 35
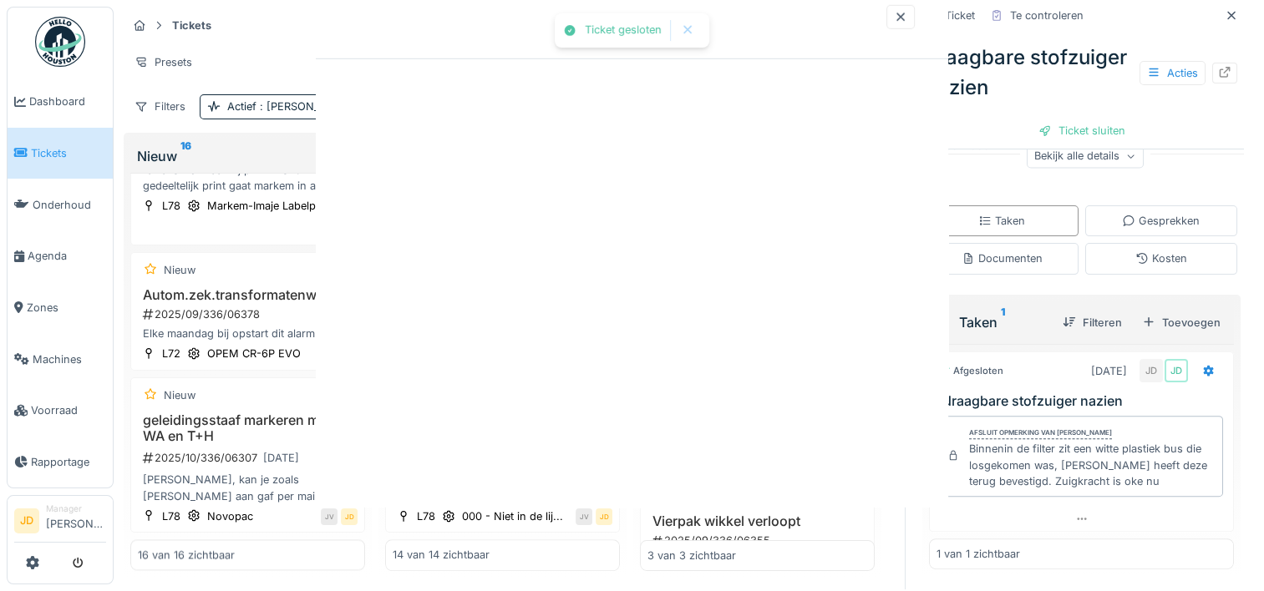
scroll to position [1750, 0]
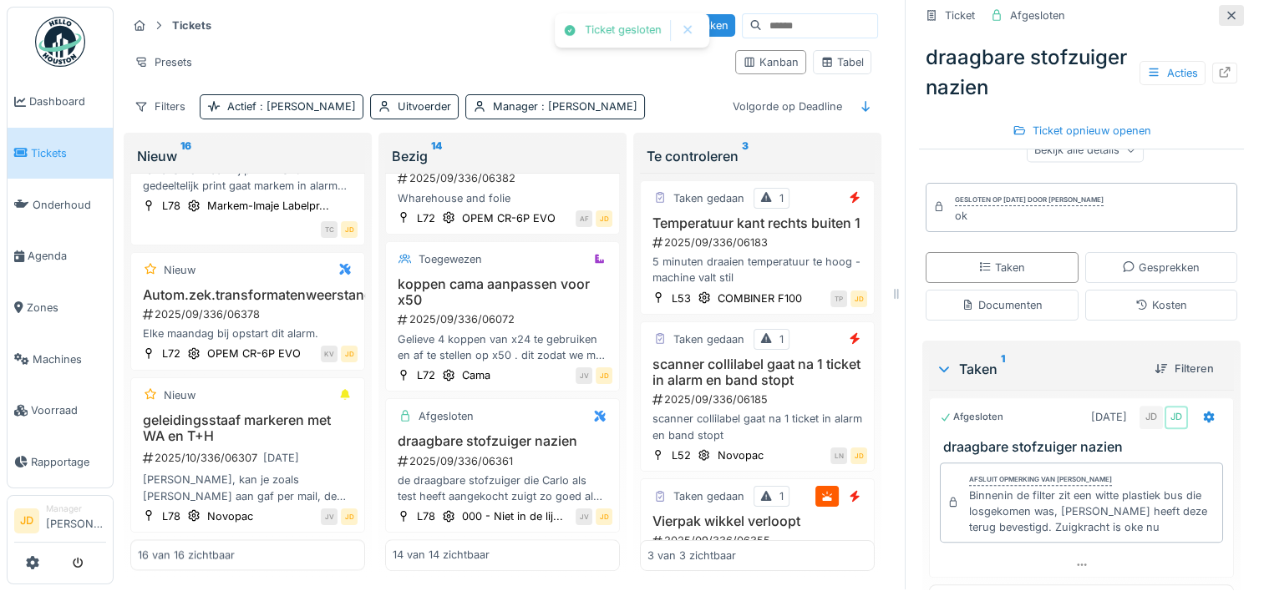
click at [1225, 10] on icon at bounding box center [1231, 15] width 13 height 11
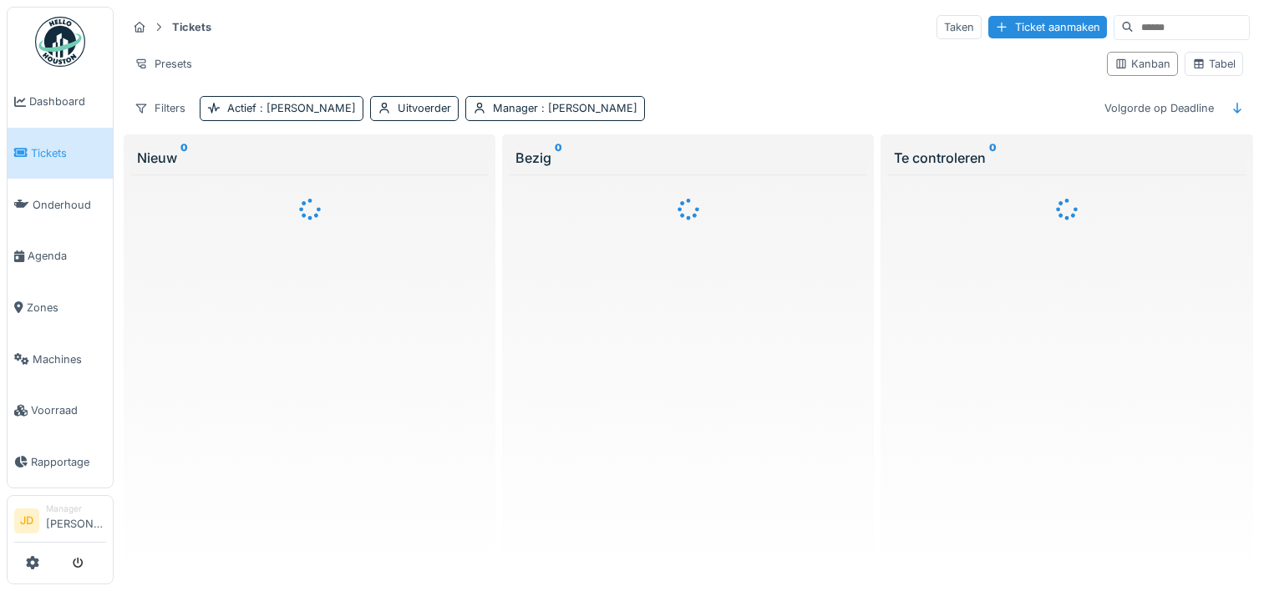
scroll to position [13, 0]
